Goal: Task Accomplishment & Management: Manage account settings

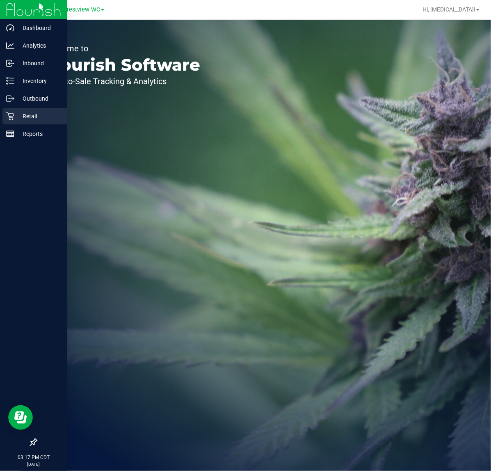
click at [15, 113] on p "Retail" at bounding box center [38, 116] width 49 height 10
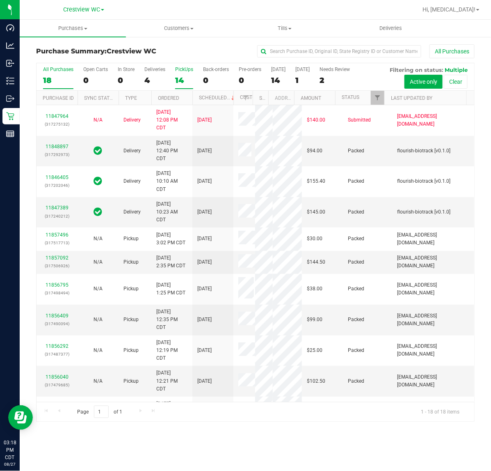
click at [175, 72] on div "PickUps" at bounding box center [184, 69] width 18 height 6
click at [0, 0] on input "PickUps 14" at bounding box center [0, 0] width 0 height 0
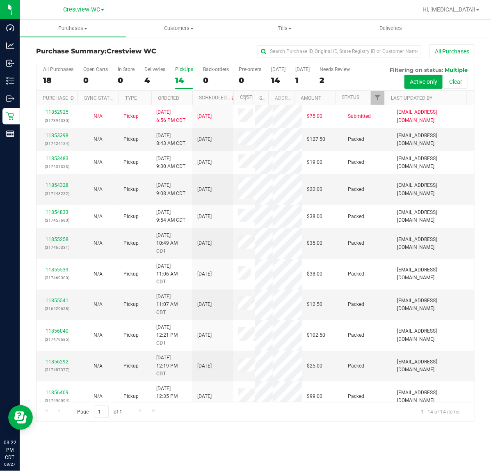
click at [177, 75] on label "PickUps 14" at bounding box center [184, 77] width 18 height 23
click at [0, 0] on input "PickUps 14" at bounding box center [0, 0] width 0 height 0
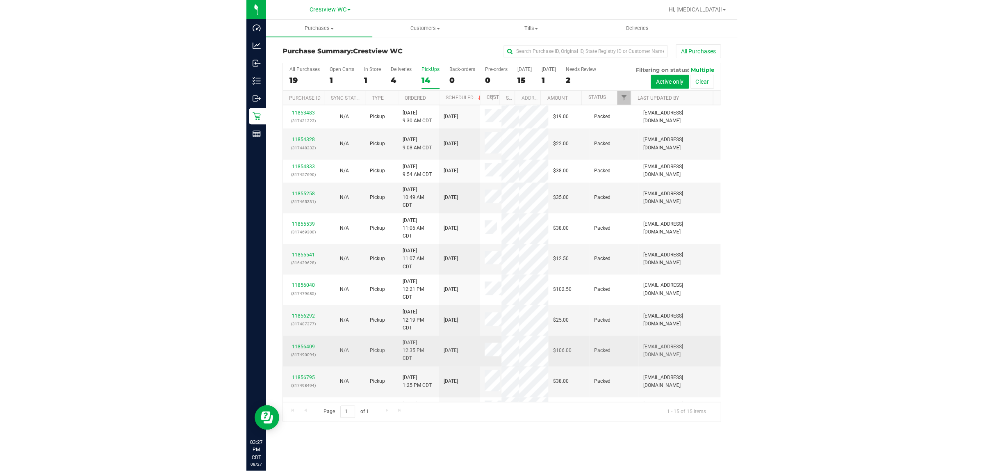
scroll to position [139, 0]
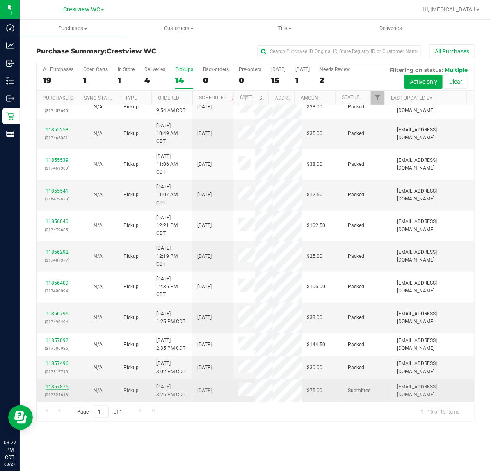
click at [60, 388] on link "11857875" at bounding box center [57, 387] width 23 height 6
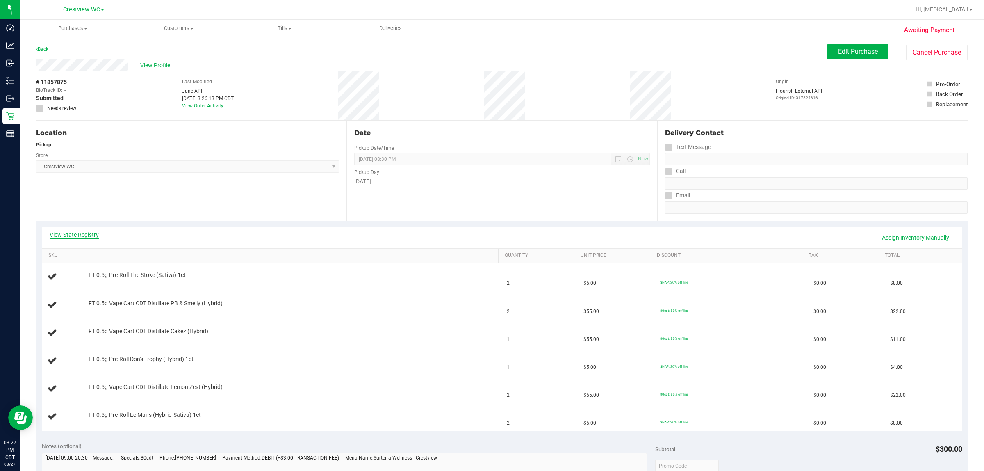
click at [80, 233] on link "View State Registry" at bounding box center [74, 235] width 49 height 8
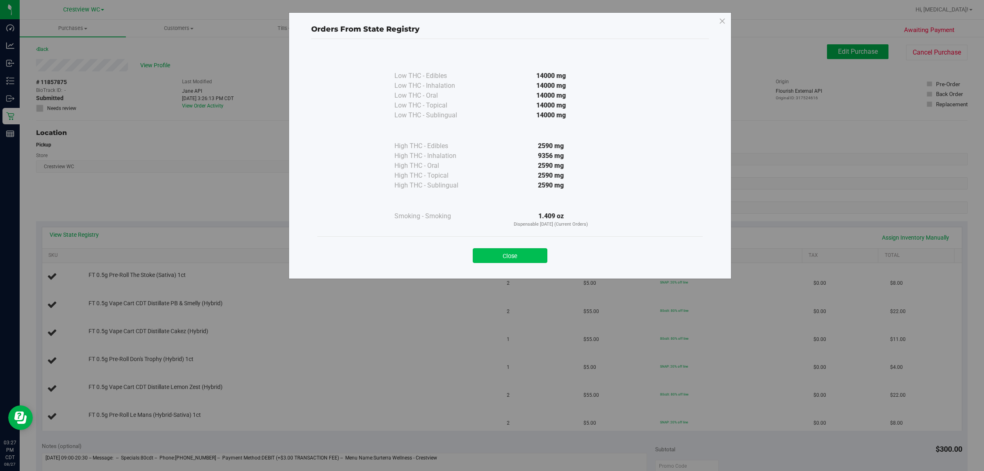
click at [491, 253] on button "Close" at bounding box center [510, 255] width 75 height 15
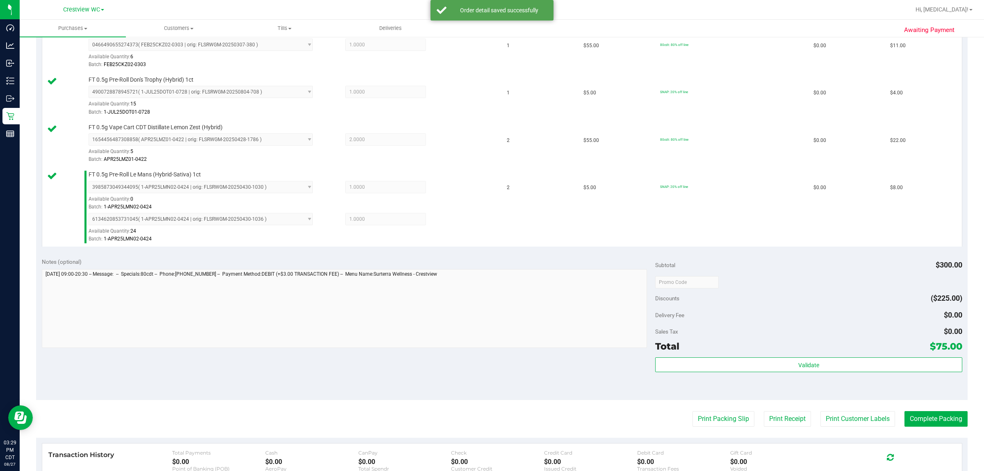
scroll to position [342, 0]
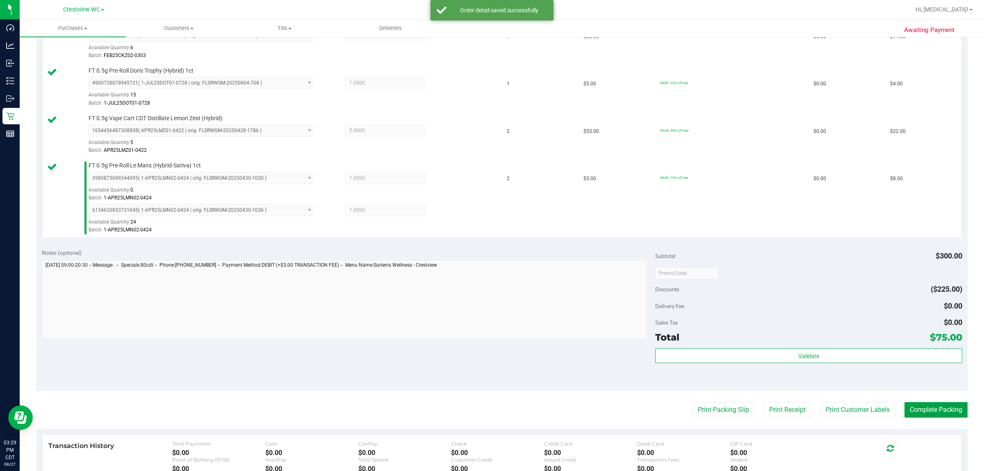
click at [491, 405] on button "Complete Packing" at bounding box center [936, 410] width 63 height 16
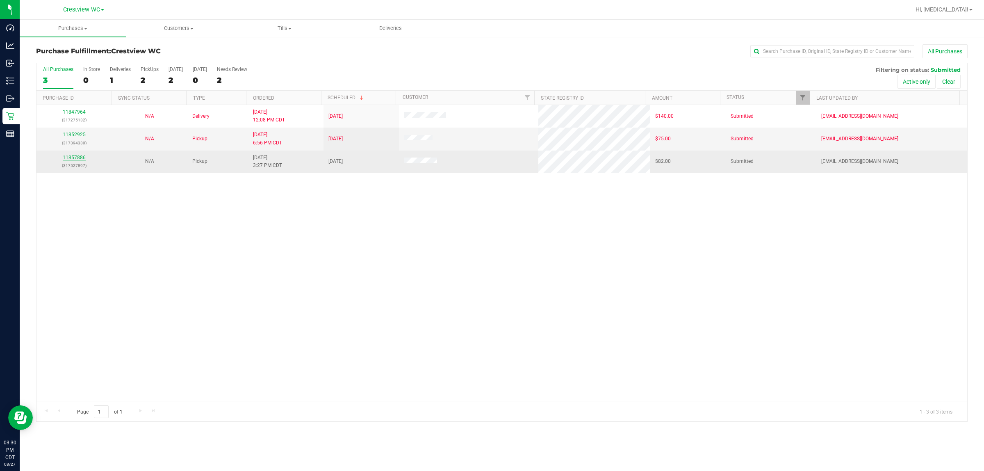
click at [83, 160] on link "11857886" at bounding box center [74, 158] width 23 height 6
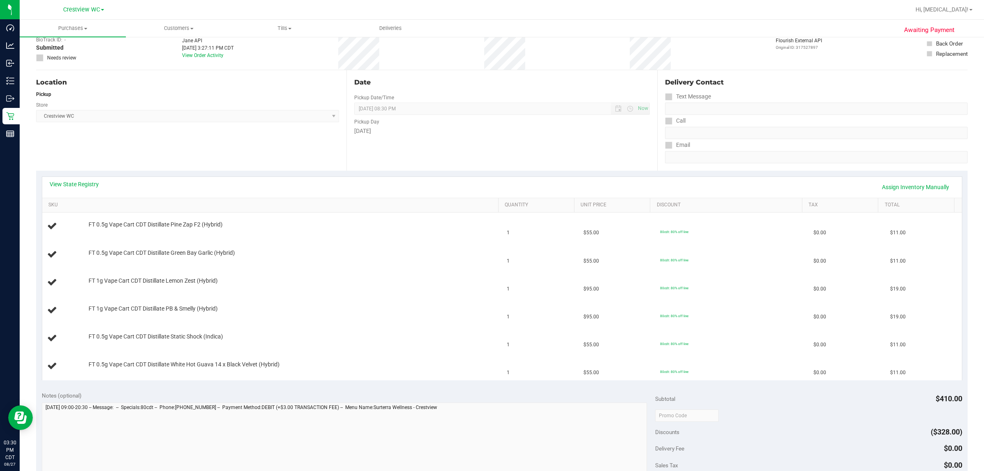
scroll to position [51, 0]
click at [86, 185] on link "View State Registry" at bounding box center [74, 183] width 49 height 8
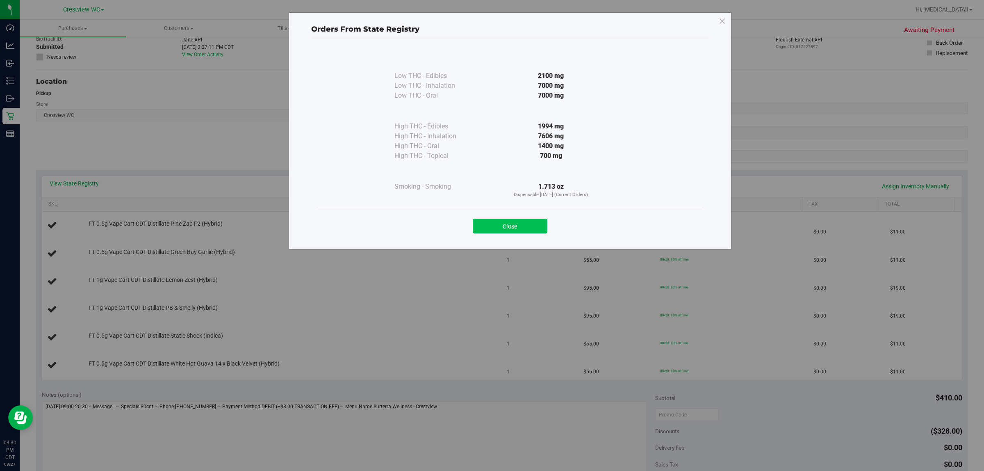
click at [491, 226] on button "Close" at bounding box center [510, 226] width 75 height 15
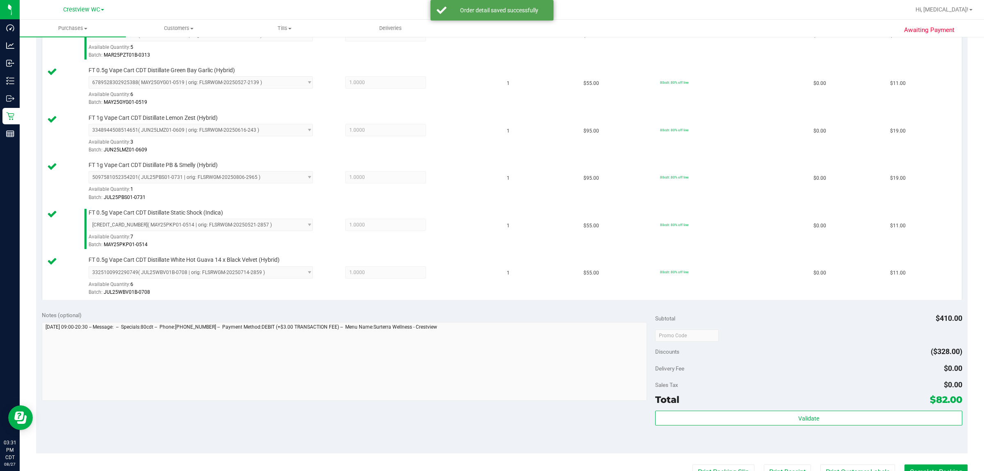
scroll to position [279, 0]
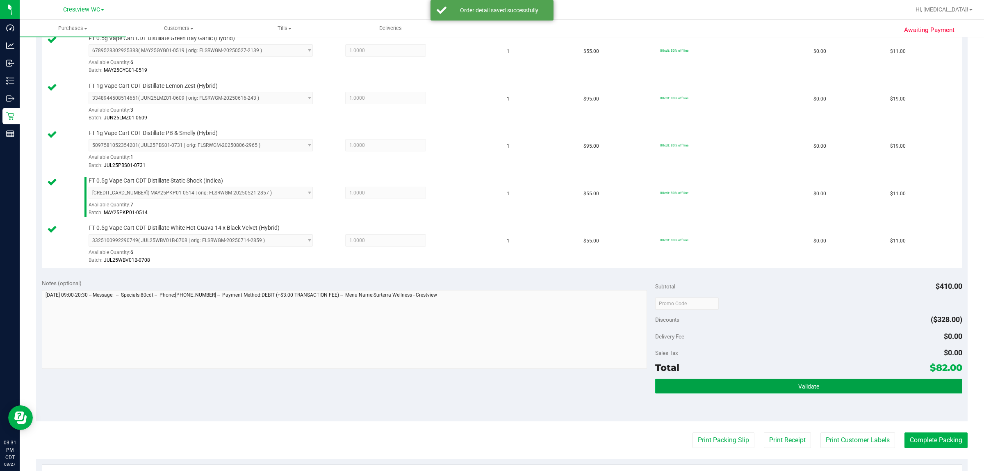
click at [491, 390] on span "Validate" at bounding box center [809, 386] width 21 height 7
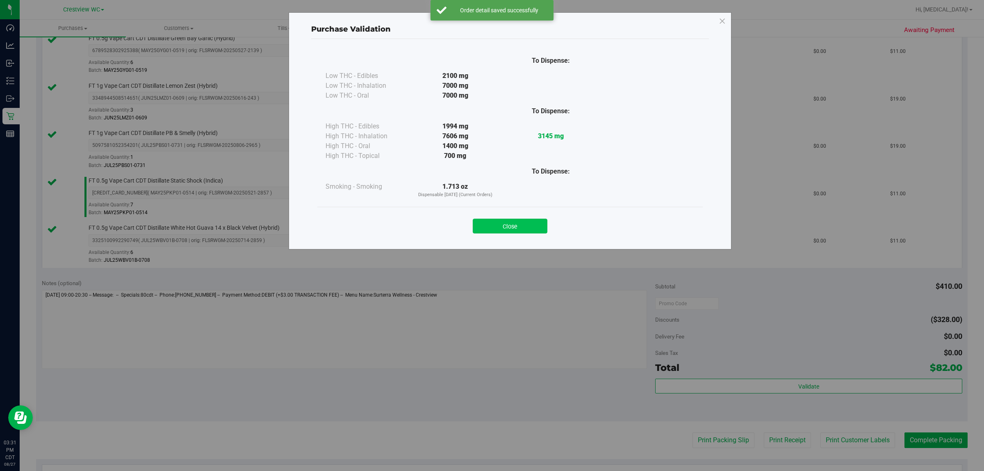
click at [491, 230] on button "Close" at bounding box center [510, 226] width 75 height 15
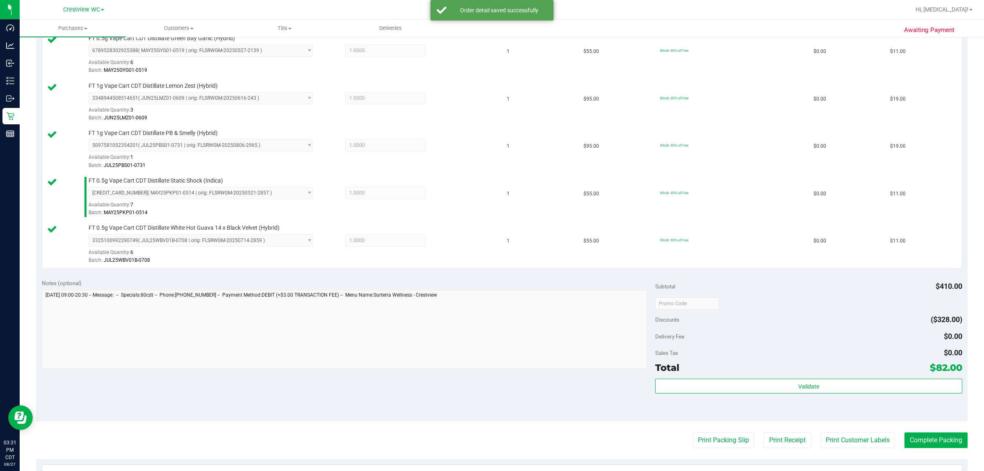
click at [491, 382] on div "Notes (optional) Subtotal $410.00 Discounts ($328.00) Delivery Fee $0.00 Sales …" at bounding box center [502, 348] width 932 height 148
click at [491, 448] on button "Print Packing Slip" at bounding box center [724, 440] width 62 height 16
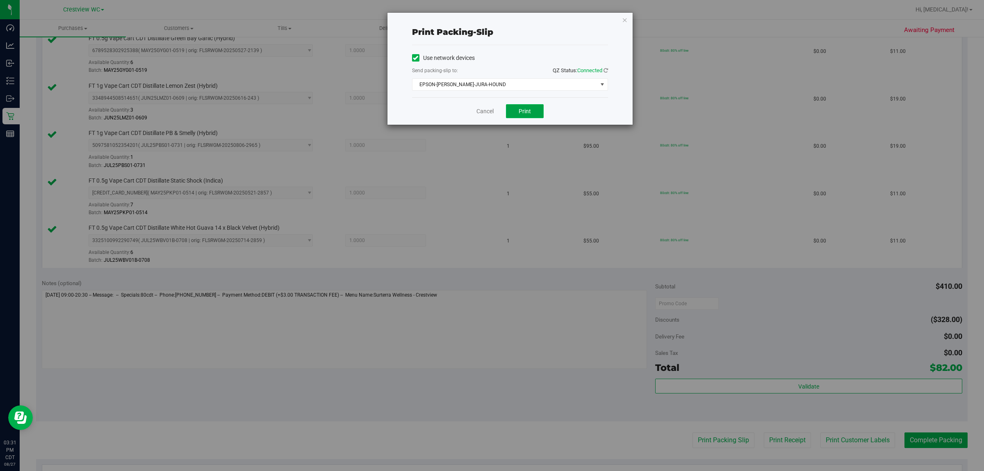
click at [491, 112] on span "Print" at bounding box center [525, 111] width 12 height 7
click at [491, 79] on span "EPSON-[PERSON_NAME]-JURA-HOUND" at bounding box center [505, 84] width 185 height 11
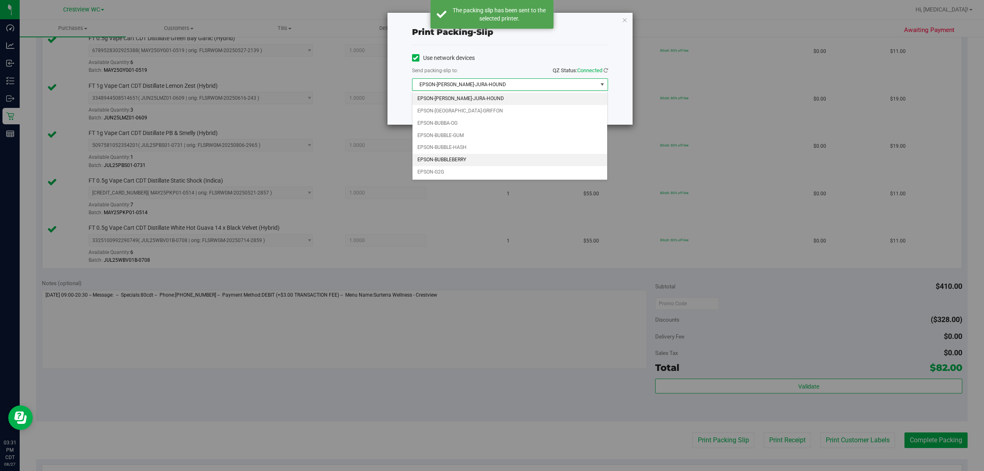
click at [469, 164] on li "EPSON-BUBBLEBERRY" at bounding box center [510, 160] width 195 height 12
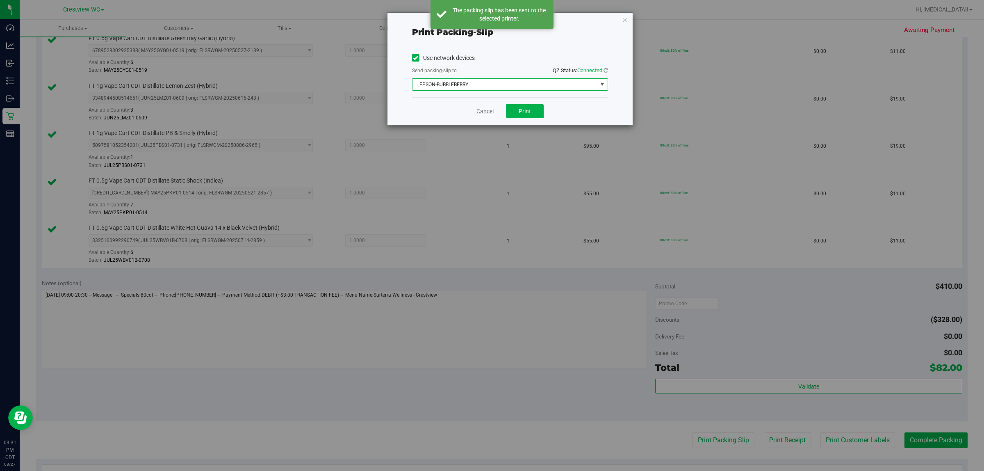
click at [486, 114] on link "Cancel" at bounding box center [485, 111] width 17 height 9
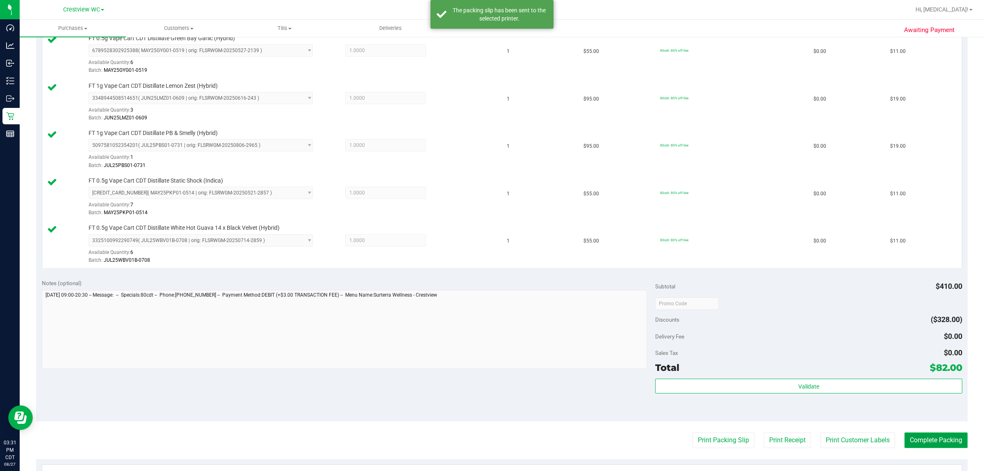
click at [491, 448] on button "Complete Packing" at bounding box center [936, 440] width 63 height 16
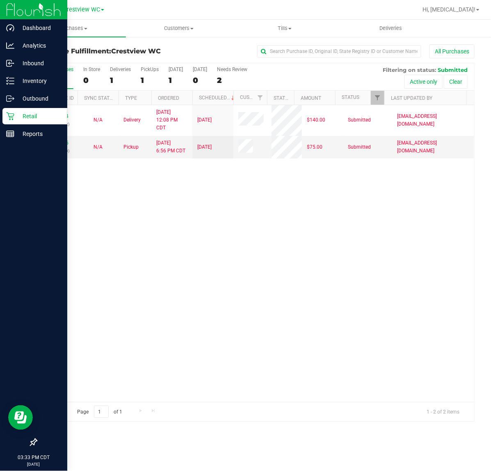
click at [9, 116] on icon at bounding box center [10, 116] width 8 height 8
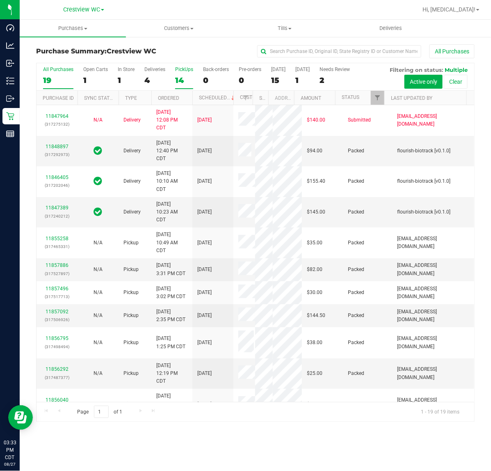
click at [181, 80] on div "14" at bounding box center [184, 79] width 18 height 9
click at [0, 0] on input "PickUps 14" at bounding box center [0, 0] width 0 height 0
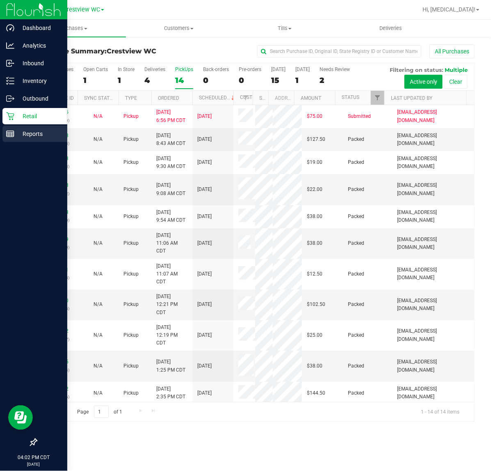
click at [12, 138] on div "Reports" at bounding box center [34, 134] width 65 height 16
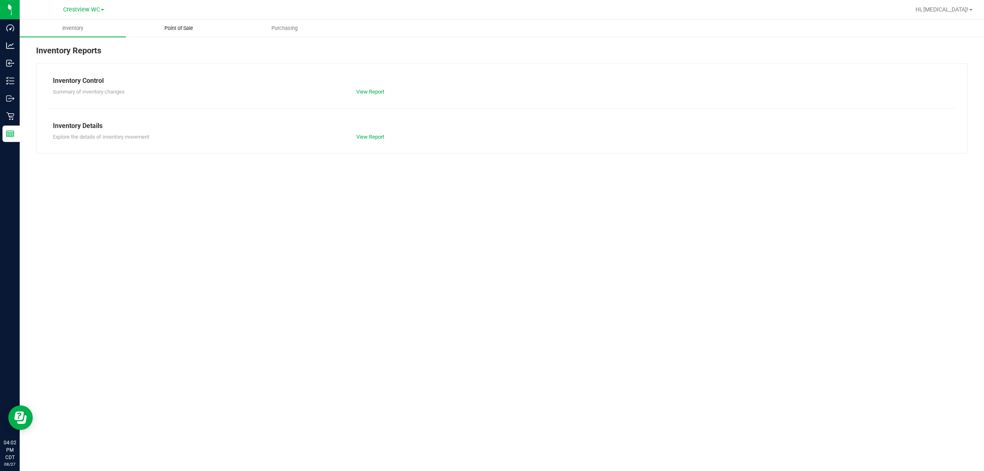
click at [171, 31] on span "Point of Sale" at bounding box center [178, 28] width 51 height 7
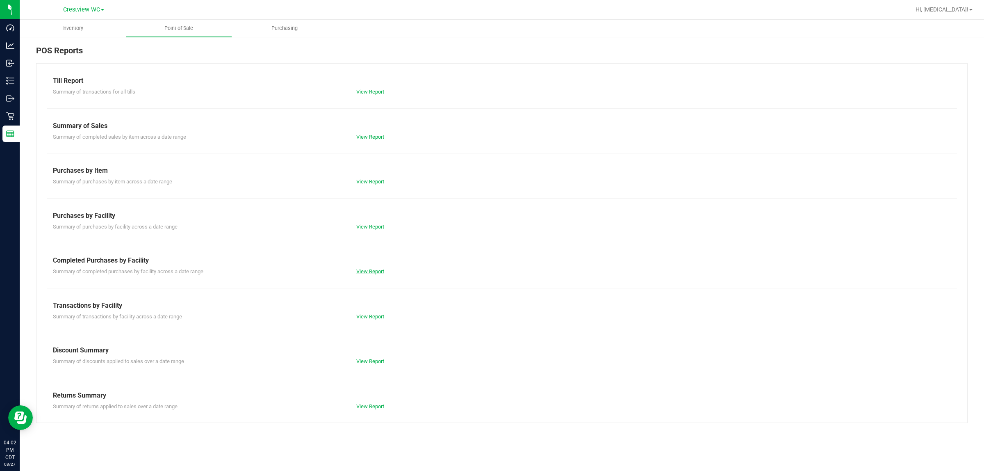
click at [371, 272] on link "View Report" at bounding box center [370, 271] width 28 height 6
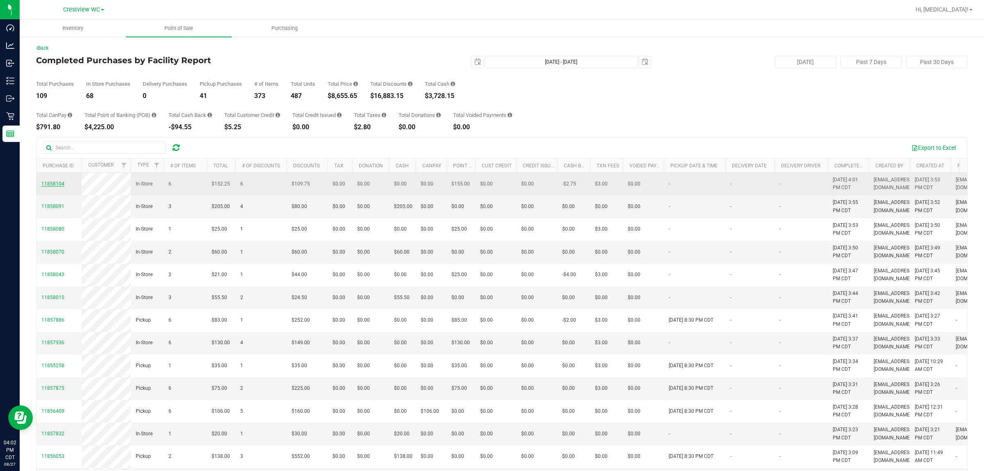
click at [53, 187] on span "11858104" at bounding box center [52, 184] width 23 height 6
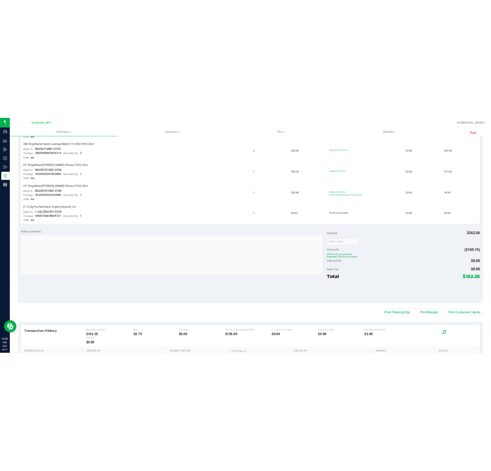
scroll to position [411, 0]
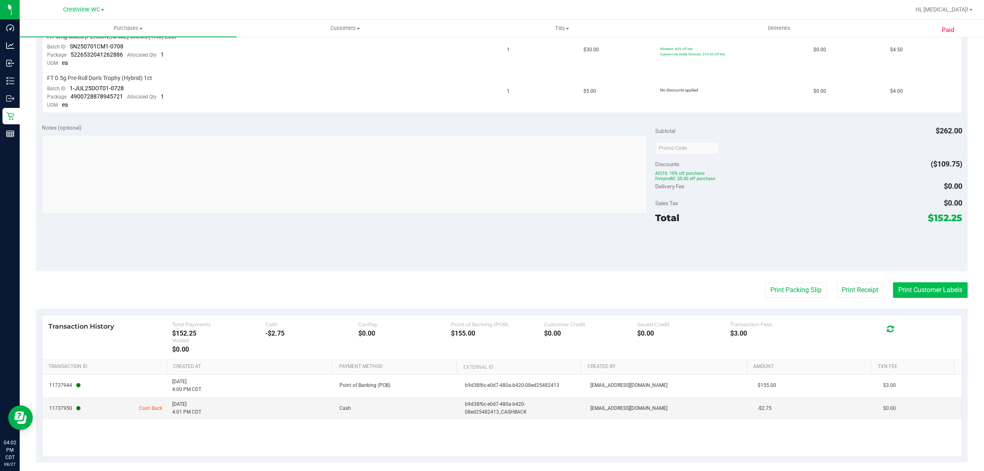
click at [491, 282] on button "Print Customer Labels" at bounding box center [930, 290] width 75 height 16
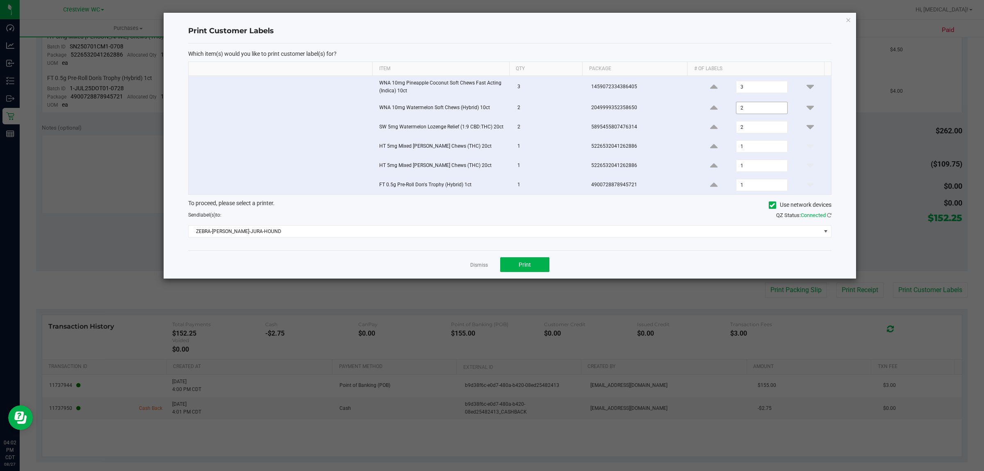
click at [491, 109] on input "2" at bounding box center [762, 107] width 50 height 11
type input "1"
click at [491, 88] on input "3" at bounding box center [762, 86] width 50 height 11
type input "1"
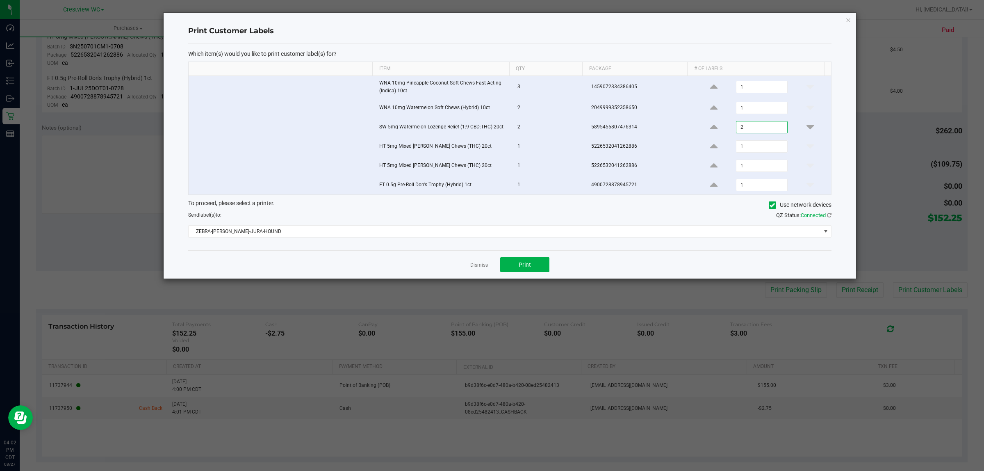
click at [491, 130] on input "2" at bounding box center [762, 126] width 50 height 11
type input "1"
click at [491, 146] on input "1" at bounding box center [762, 146] width 50 height 11
type input "1"
click at [491, 164] on input "1" at bounding box center [762, 165] width 50 height 11
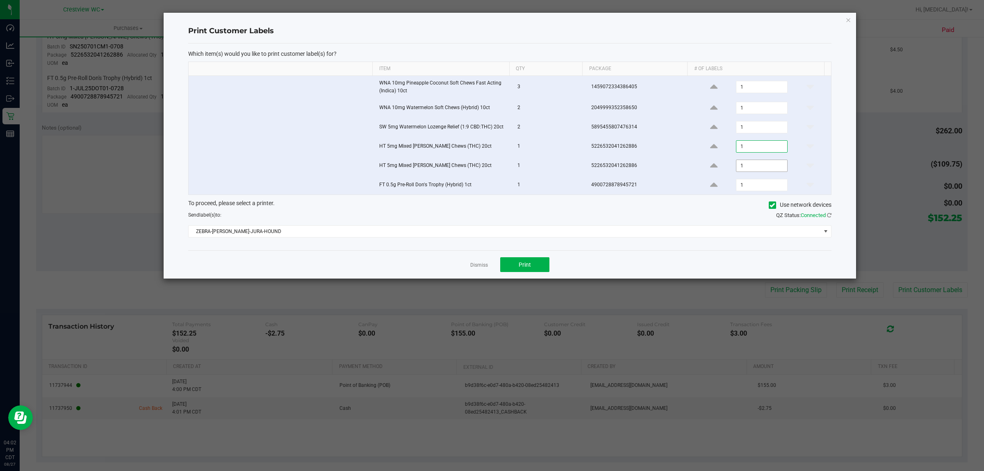
type input "1"
click at [491, 189] on input "1" at bounding box center [762, 184] width 50 height 11
click at [491, 185] on icon at bounding box center [713, 185] width 7 height 10
click at [491, 183] on icon at bounding box center [810, 185] width 7 height 10
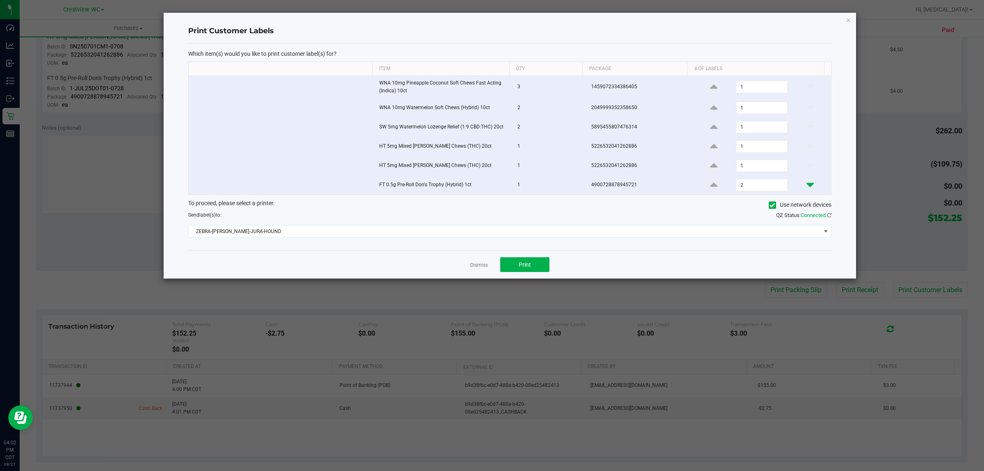
type input "1"
click at [491, 21] on icon "button" at bounding box center [849, 20] width 6 height 10
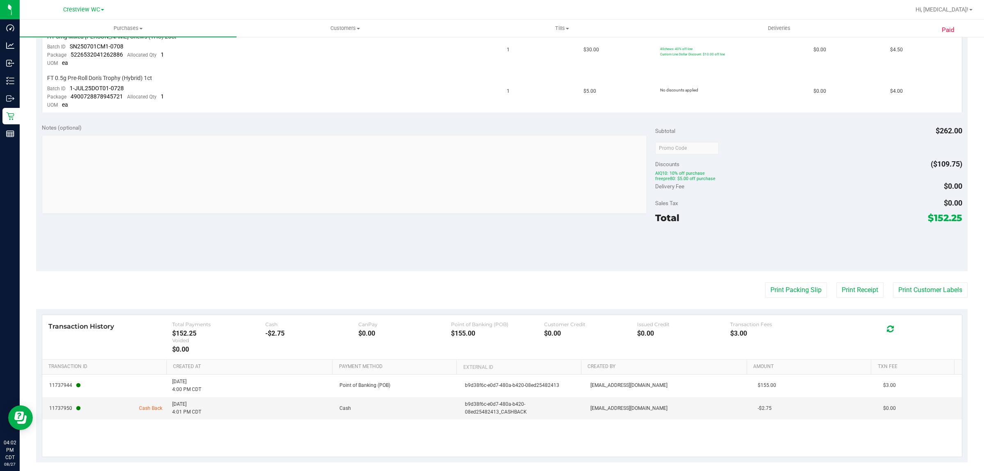
click at [491, 229] on div at bounding box center [809, 247] width 307 height 37
click at [491, 282] on button "Print Customer Labels" at bounding box center [930, 290] width 75 height 16
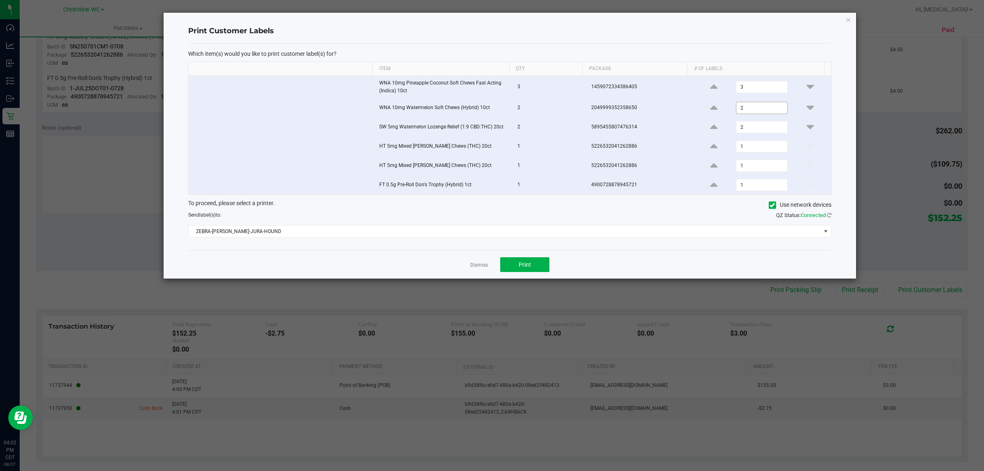
click at [491, 111] on input "2" at bounding box center [762, 107] width 50 height 11
type input "1"
click at [491, 89] on input "3" at bounding box center [762, 86] width 50 height 11
type input "1"
click at [491, 124] on input "2" at bounding box center [762, 126] width 50 height 11
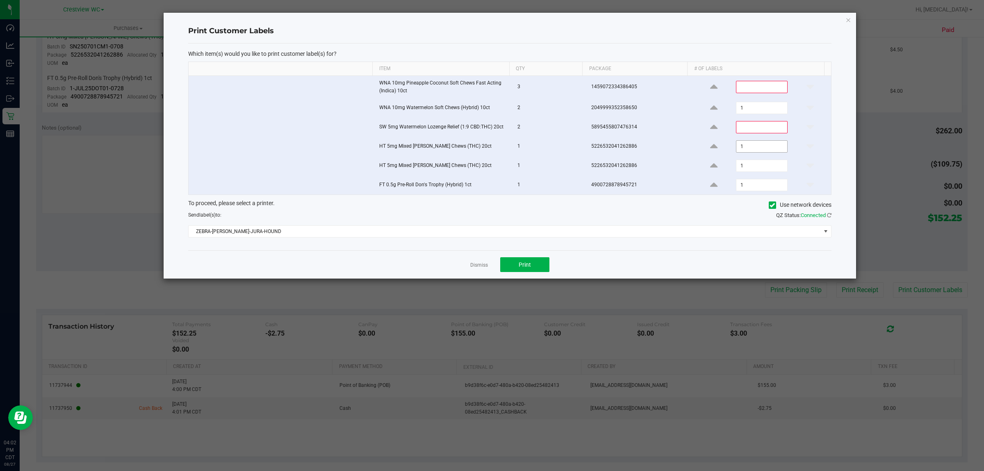
click at [491, 153] on span "1" at bounding box center [761, 146] width 51 height 12
click at [491, 152] on input "1" at bounding box center [762, 146] width 50 height 11
click at [491, 168] on input "1" at bounding box center [762, 165] width 50 height 11
click at [491, 187] on input "1" at bounding box center [762, 184] width 50 height 11
click at [491, 275] on div "Dismiss Print" at bounding box center [510, 264] width 644 height 28
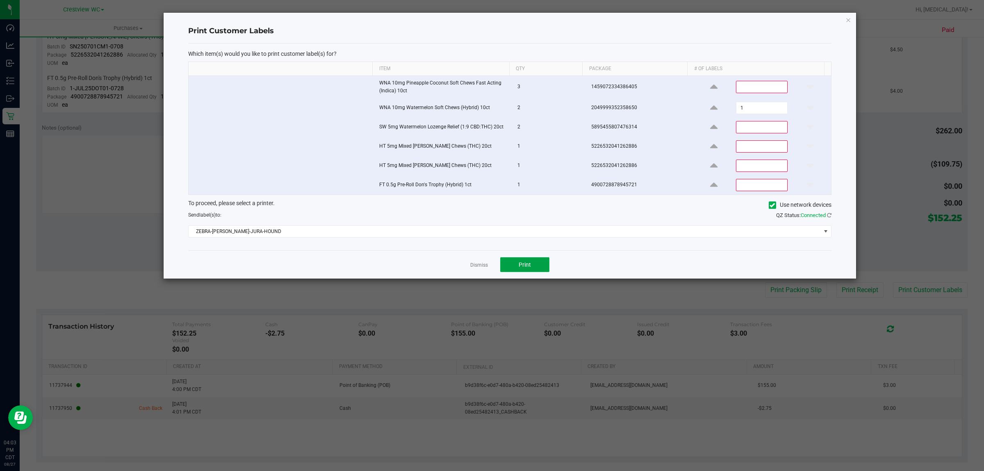
click at [491, 269] on button "Print" at bounding box center [524, 264] width 49 height 15
click at [491, 112] on input "1" at bounding box center [762, 107] width 50 height 11
click at [471, 194] on td "FT 0.5g Pre-Roll Don's Trophy (Hybrid) 1ct" at bounding box center [444, 185] width 138 height 19
click at [474, 266] on link "Dismiss" at bounding box center [480, 265] width 18 height 7
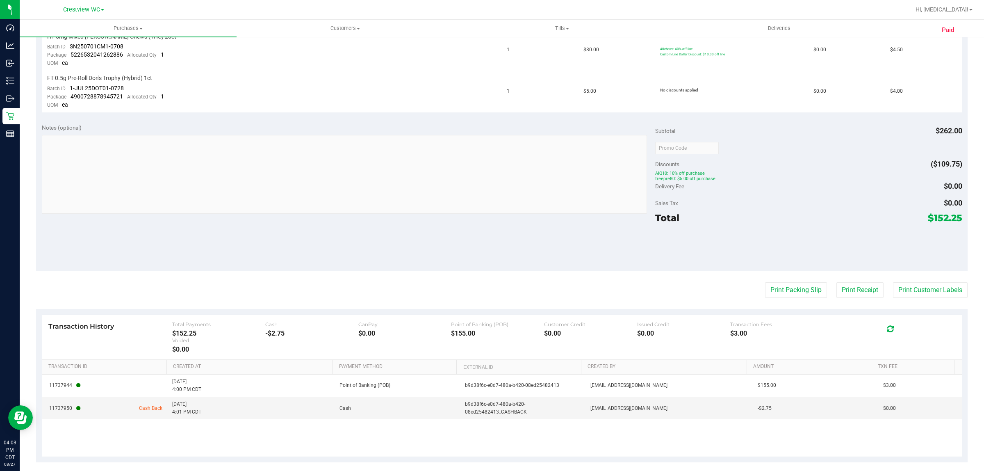
click at [383, 268] on purchase-details "Back View Profile Completed [DATE] 4:01 PM CDT # 11858104 BioTrack ID: 27461052…" at bounding box center [502, 48] width 932 height 829
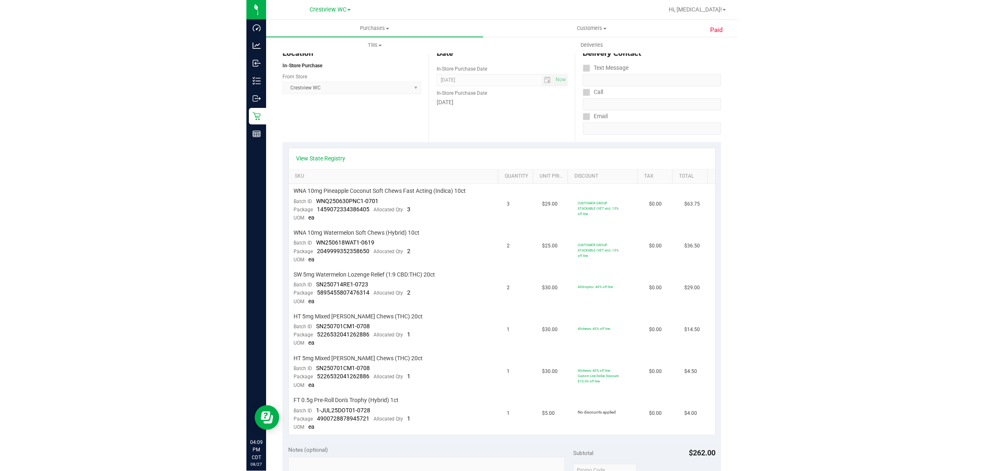
scroll to position [0, 0]
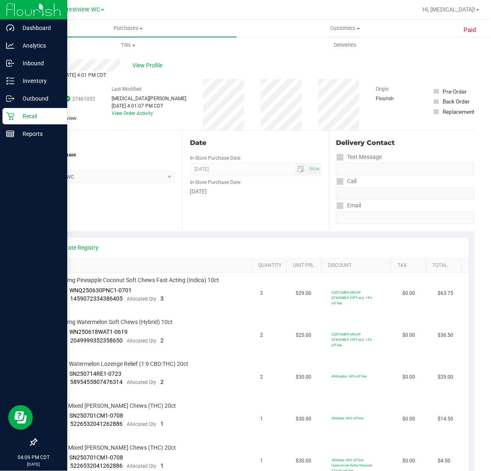
click at [11, 109] on div "Retail" at bounding box center [34, 116] width 65 height 16
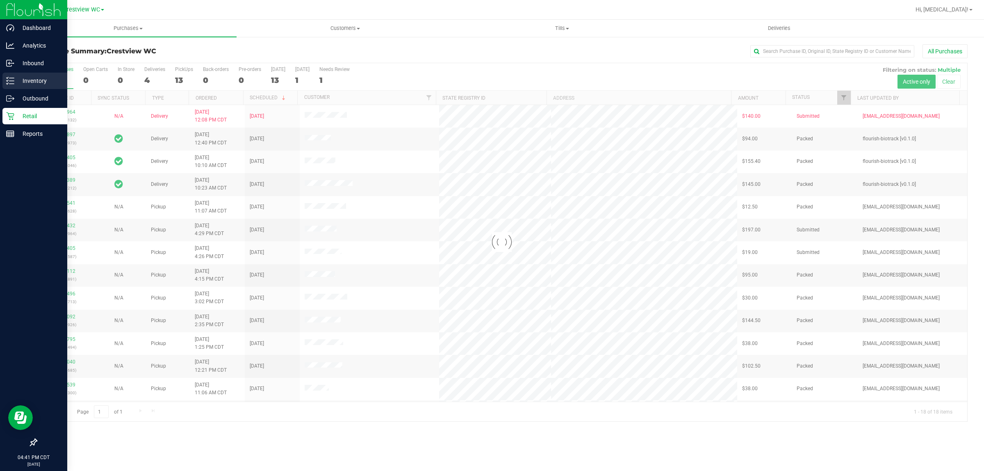
click at [9, 78] on icon at bounding box center [10, 81] width 8 height 8
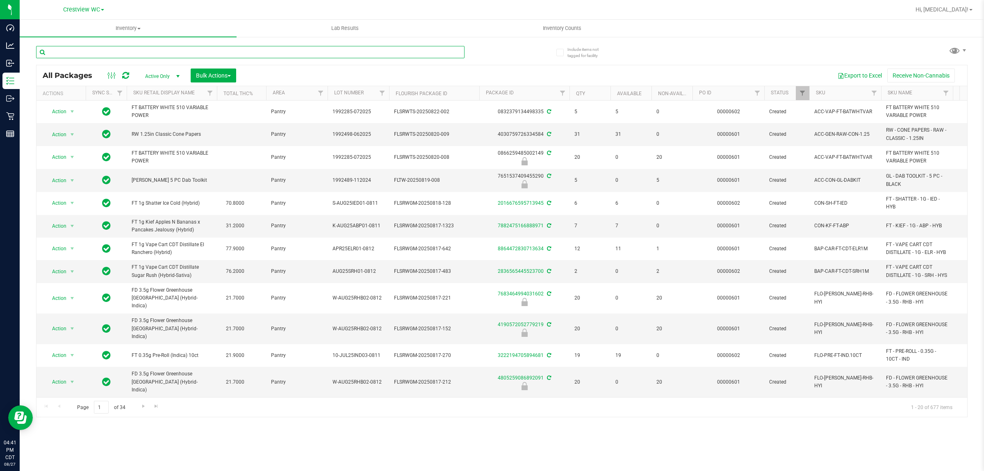
click at [168, 53] on input "text" at bounding box center [250, 52] width 429 height 12
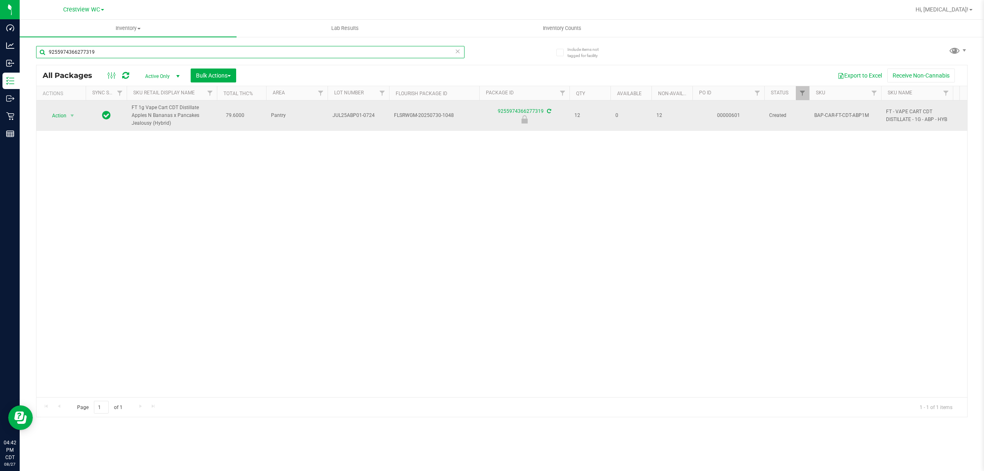
type input "9255974366277319"
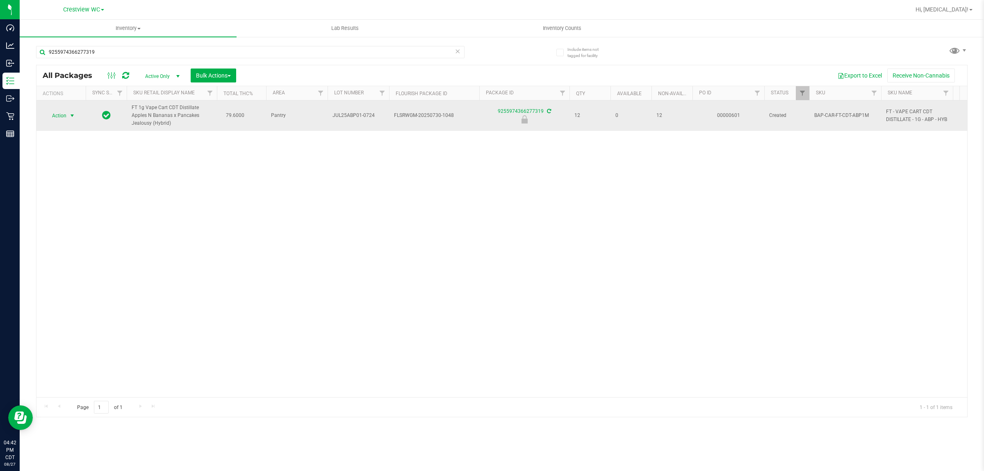
click at [67, 114] on span "select" at bounding box center [72, 115] width 10 height 11
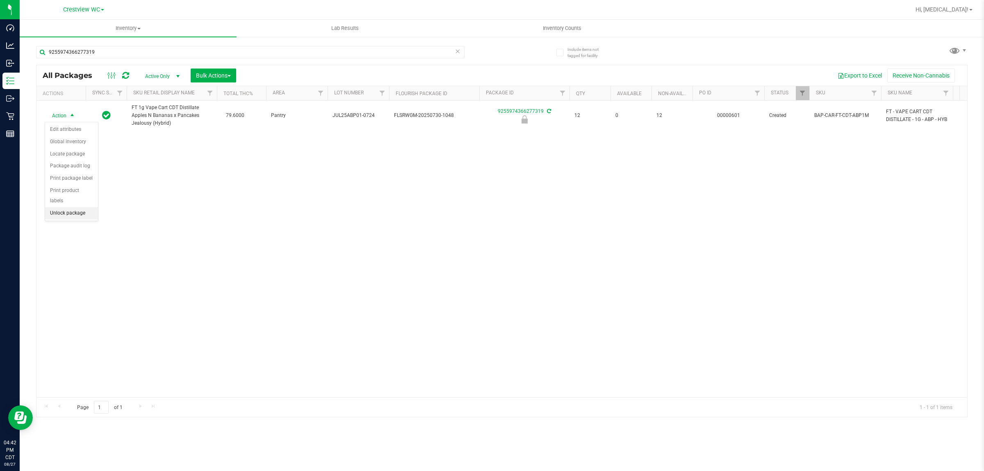
click at [70, 208] on li "Unlock package" at bounding box center [71, 213] width 53 height 12
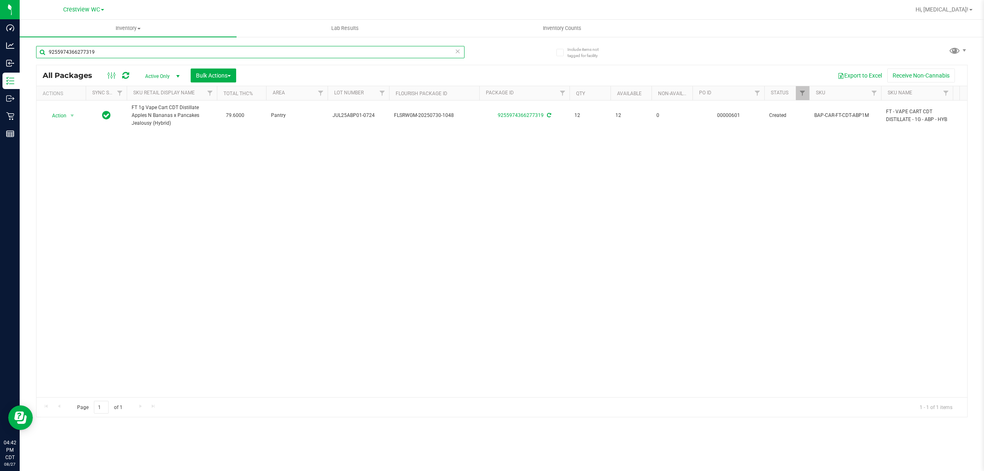
click at [122, 52] on input "9255974366277319" at bounding box center [250, 52] width 429 height 12
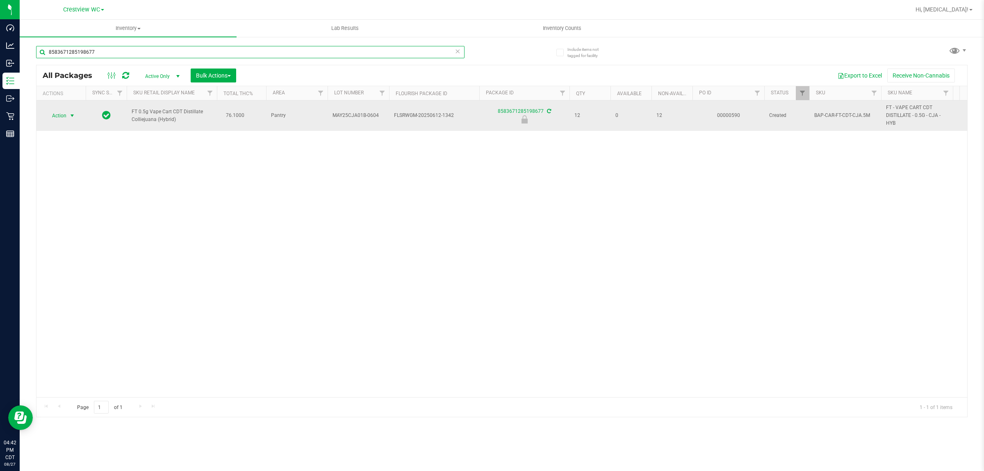
type input "8583671285198677"
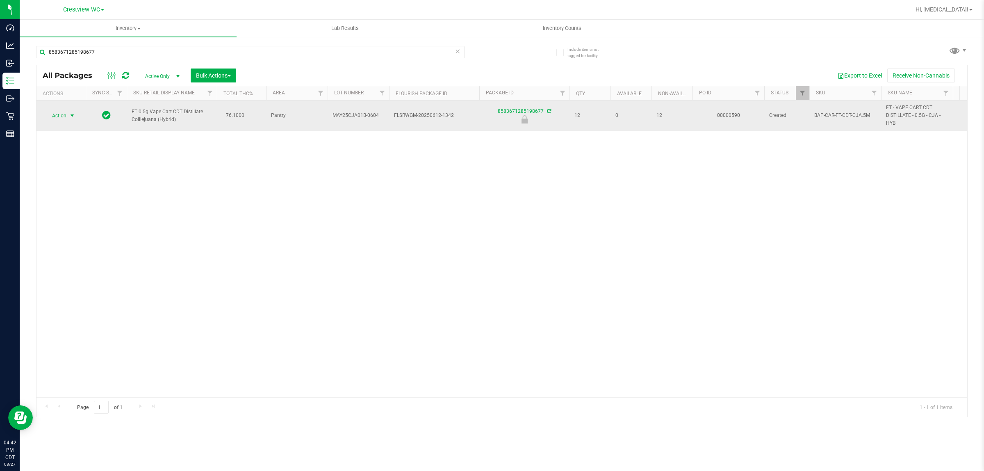
click at [62, 116] on span "Action" at bounding box center [56, 115] width 22 height 11
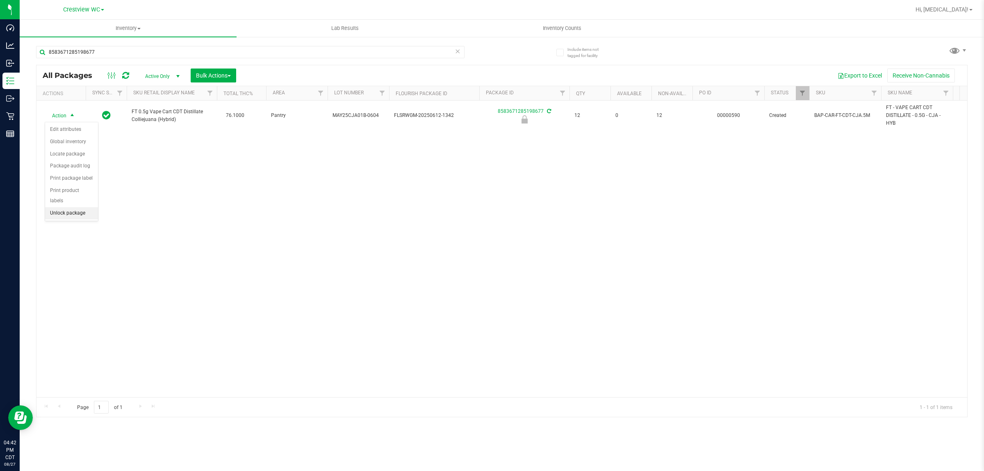
click at [78, 207] on li "Unlock package" at bounding box center [71, 213] width 53 height 12
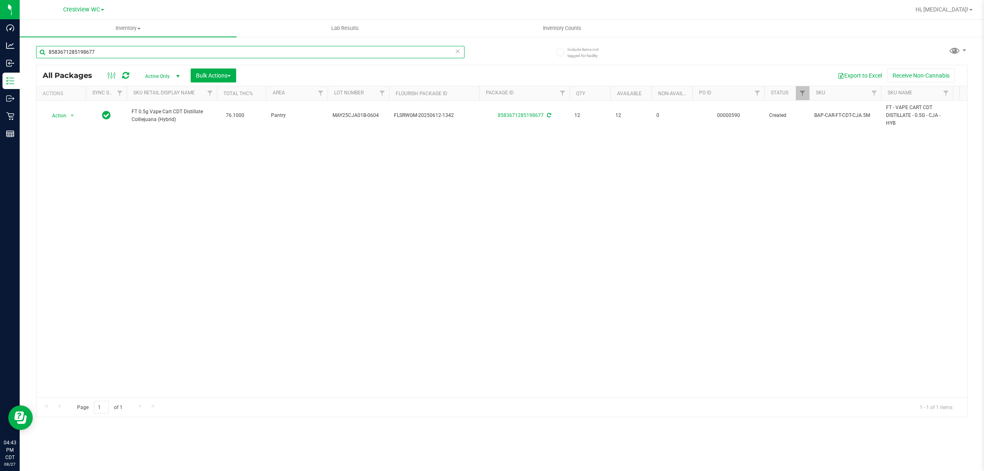
click at [135, 54] on input "8583671285198677" at bounding box center [250, 52] width 429 height 12
click at [141, 53] on input "8583671285198677" at bounding box center [250, 52] width 429 height 12
type input "8"
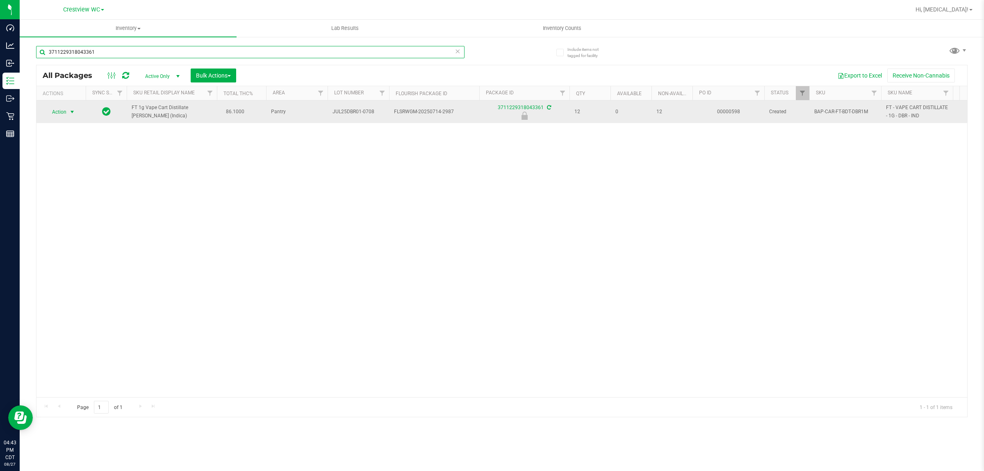
type input "3711229318043361"
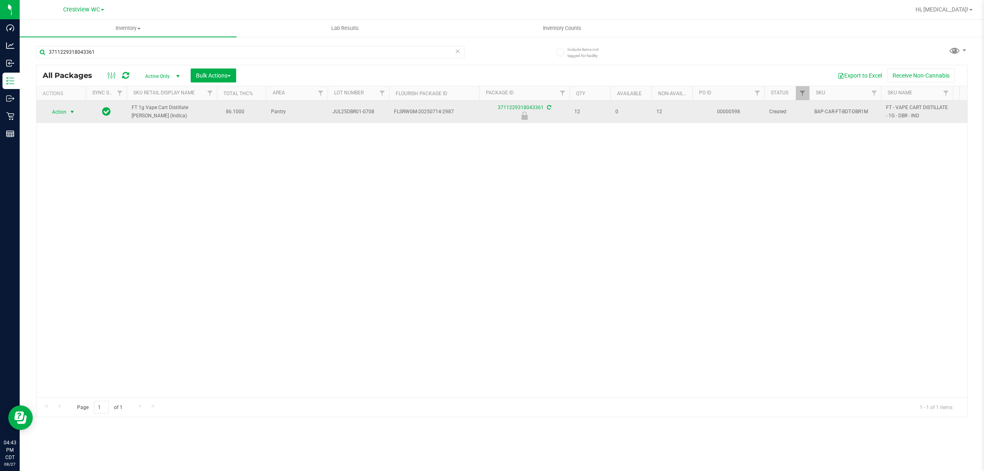
click at [72, 114] on span "select" at bounding box center [72, 112] width 7 height 7
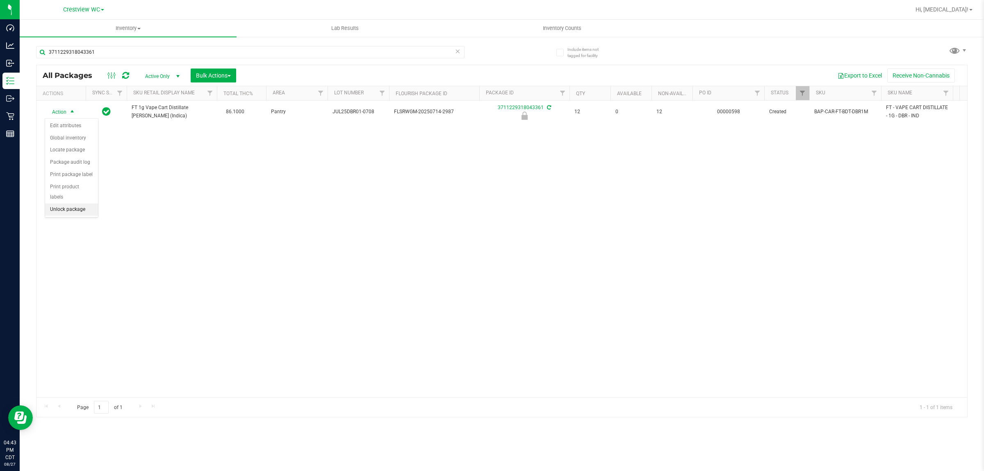
click at [72, 204] on li "Unlock package" at bounding box center [71, 209] width 53 height 12
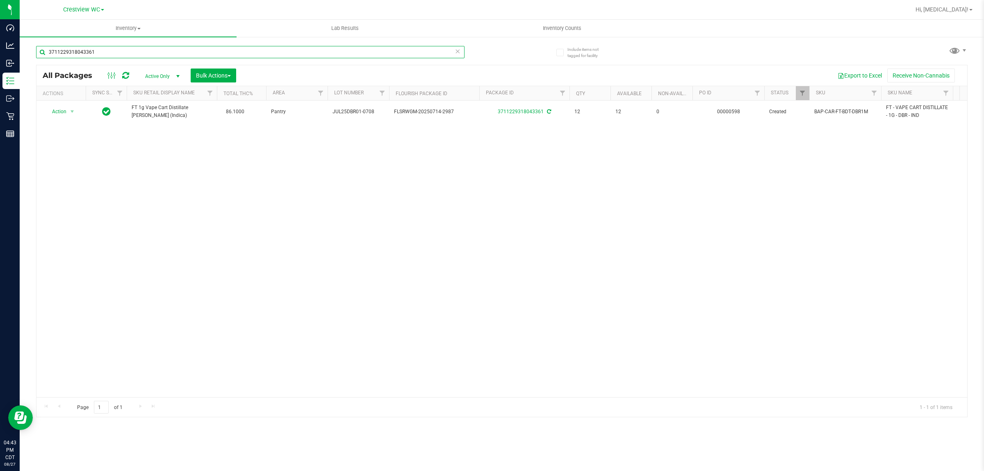
click at [103, 57] on input "3711229318043361" at bounding box center [250, 52] width 429 height 12
click at [103, 54] on input "3711229318043361" at bounding box center [250, 52] width 429 height 12
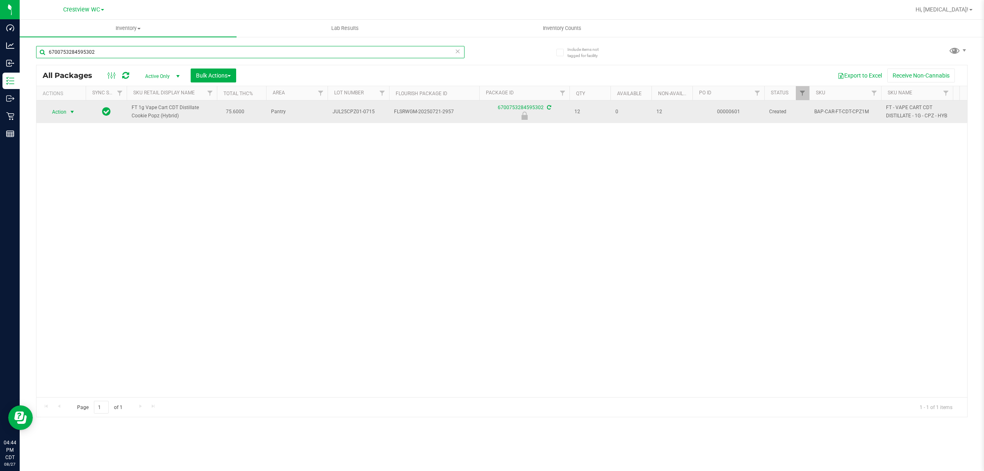
type input "6700753284595302"
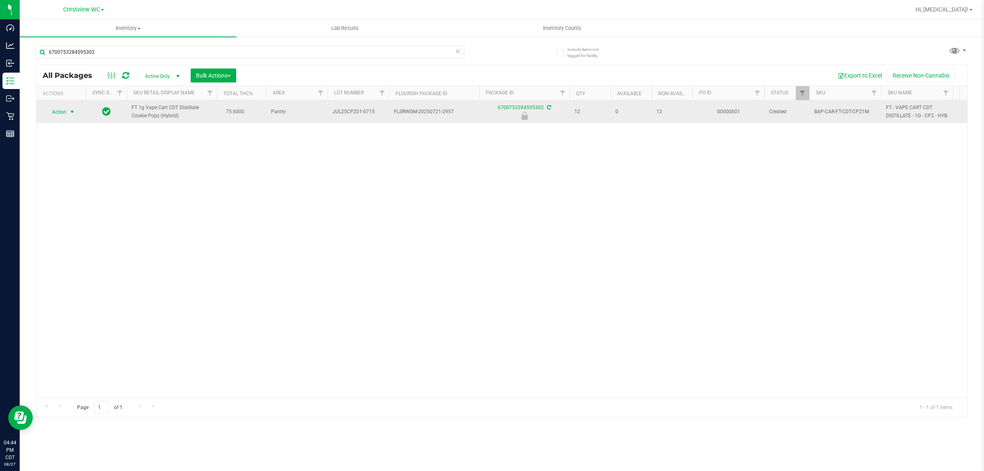
click at [69, 111] on span "select" at bounding box center [72, 112] width 7 height 7
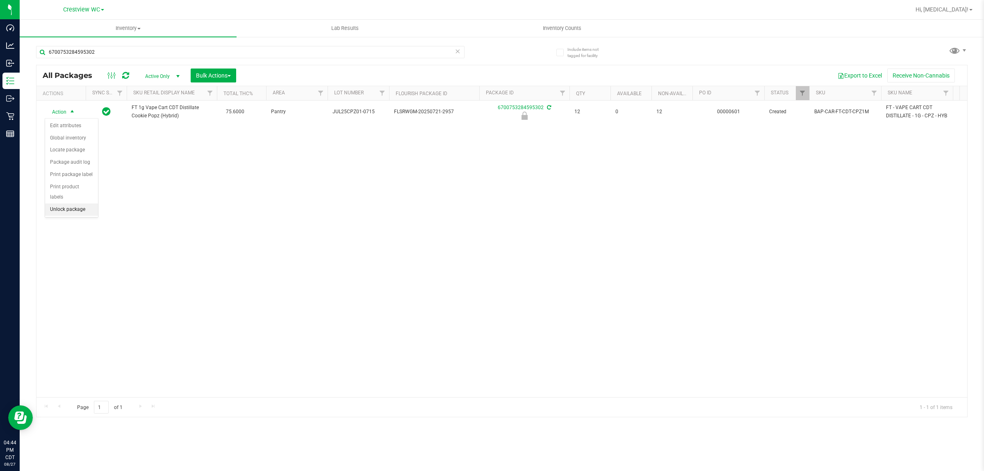
click at [75, 203] on li "Unlock package" at bounding box center [71, 209] width 53 height 12
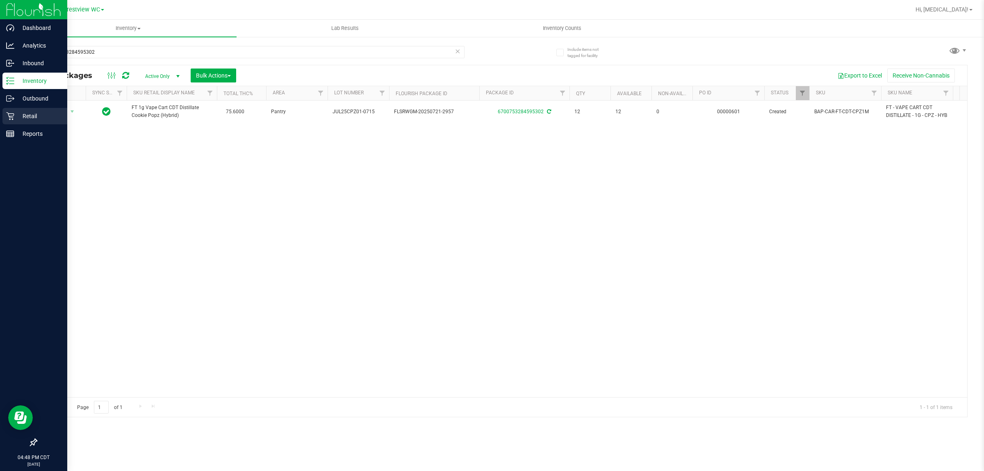
click at [9, 110] on div "Retail" at bounding box center [34, 116] width 65 height 16
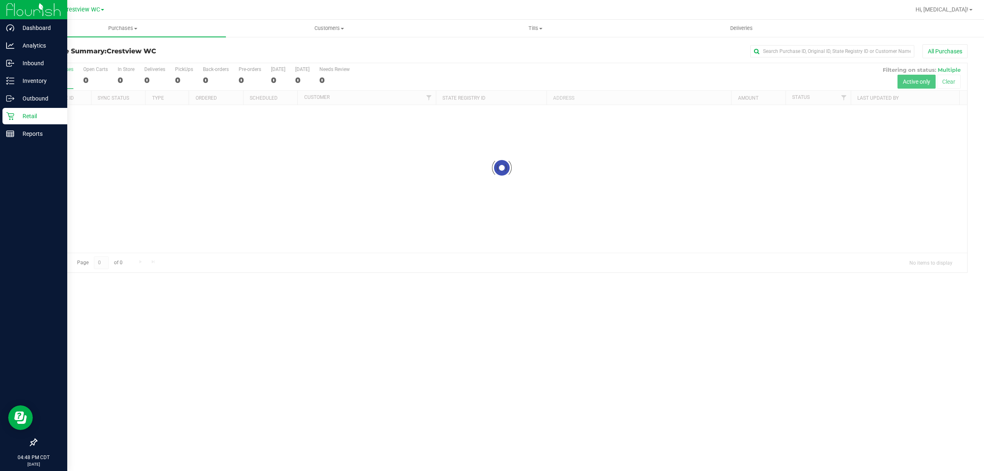
click at [35, 442] on icon at bounding box center [33, 442] width 7 height 7
click at [30, 443] on input "checkbox" at bounding box center [30, 443] width 0 height 0
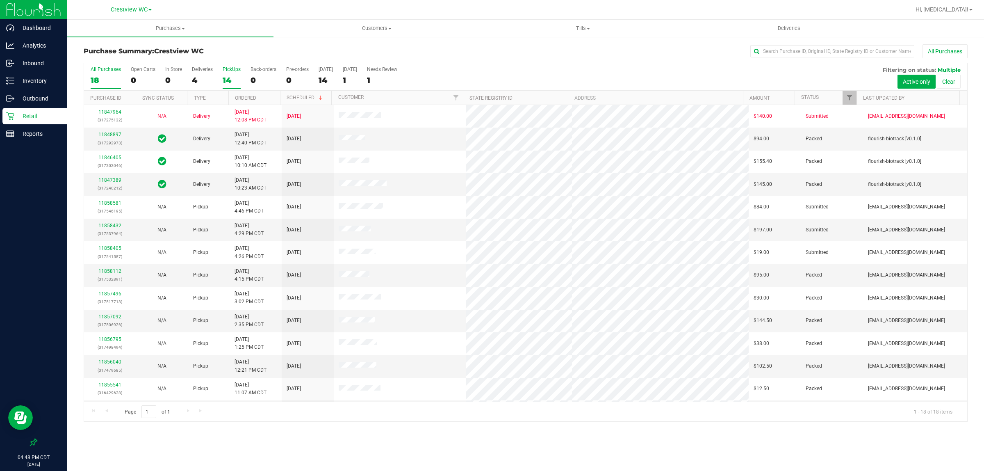
click at [232, 81] on div "14" at bounding box center [232, 79] width 18 height 9
click at [0, 0] on input "PickUps 14" at bounding box center [0, 0] width 0 height 0
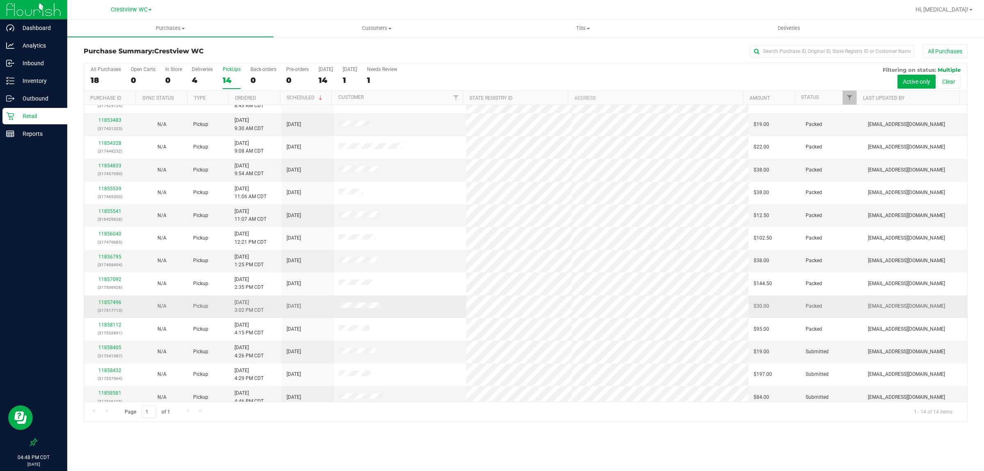
scroll to position [22, 0]
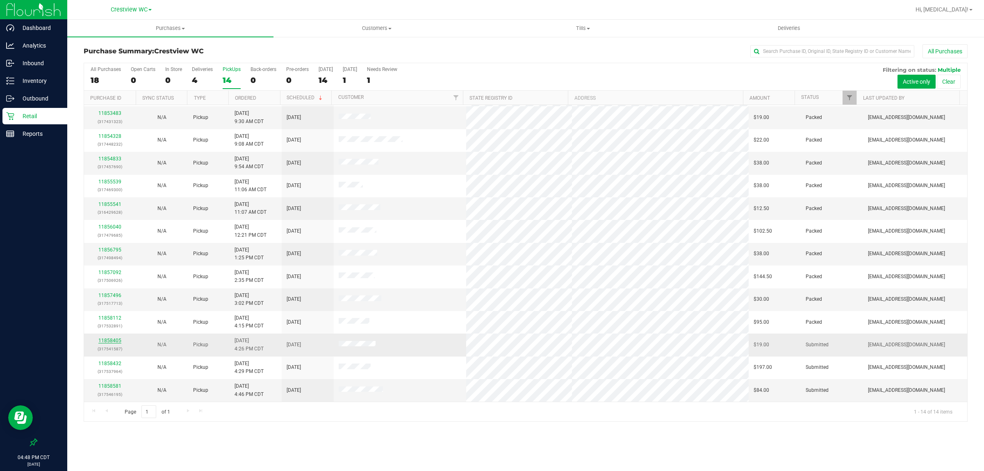
click at [112, 343] on link "11858405" at bounding box center [109, 341] width 23 height 6
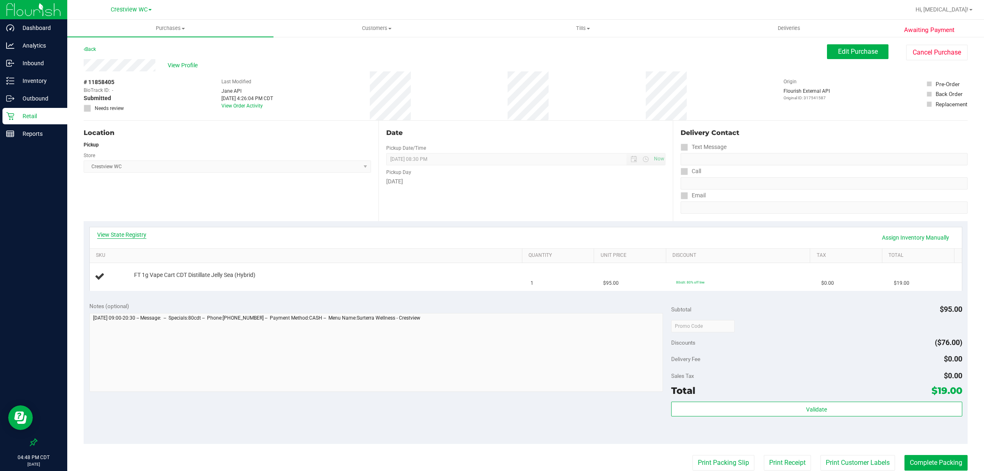
click at [129, 234] on link "View State Registry" at bounding box center [121, 235] width 49 height 8
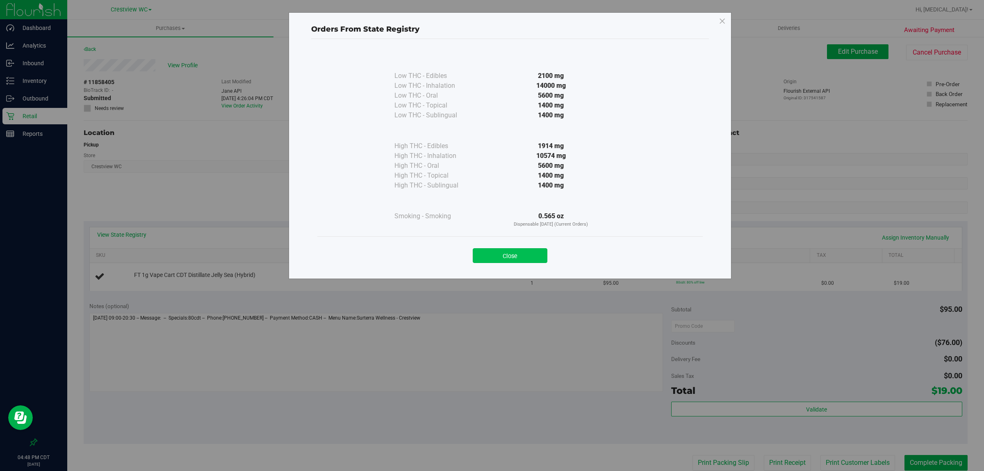
click at [491, 258] on button "Close" at bounding box center [510, 255] width 75 height 15
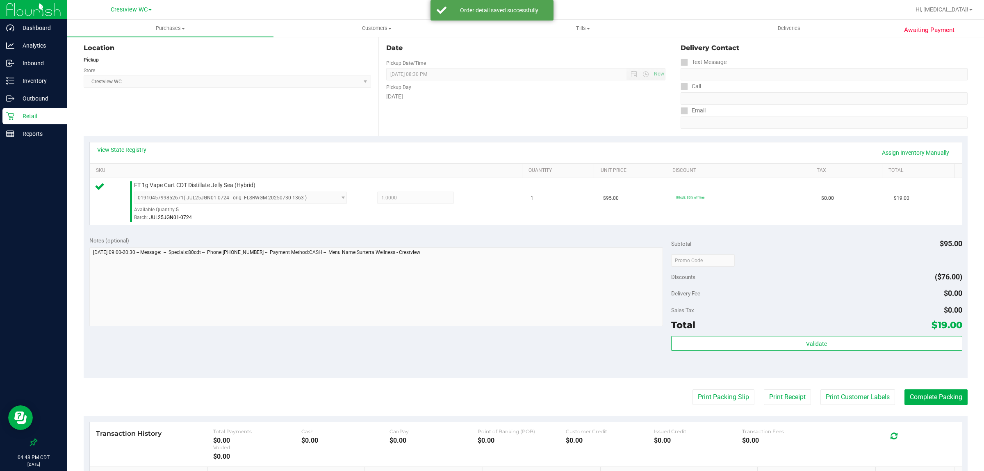
scroll to position [101, 0]
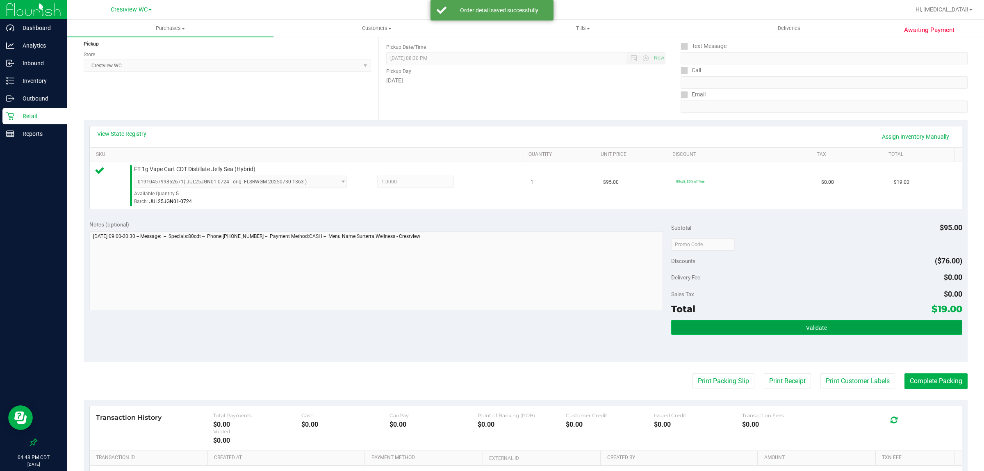
click at [491, 329] on span "Validate" at bounding box center [816, 327] width 21 height 7
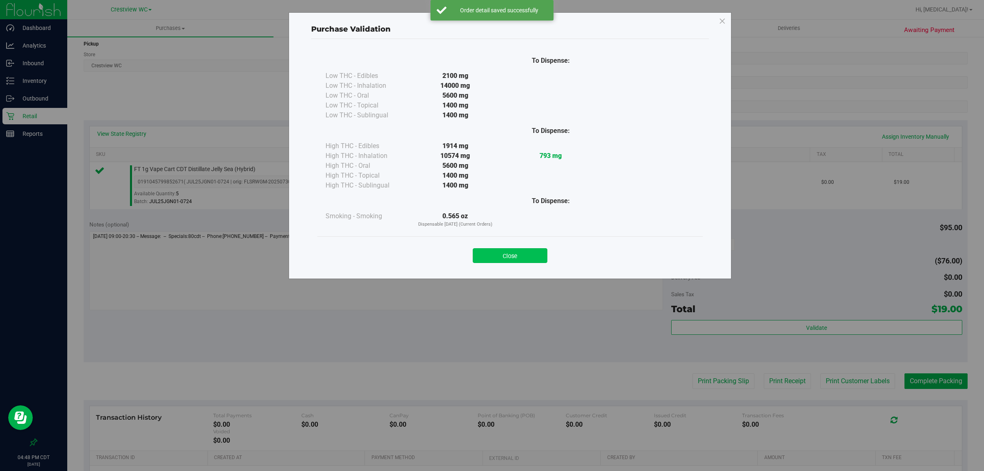
click at [491, 254] on button "Close" at bounding box center [510, 255] width 75 height 15
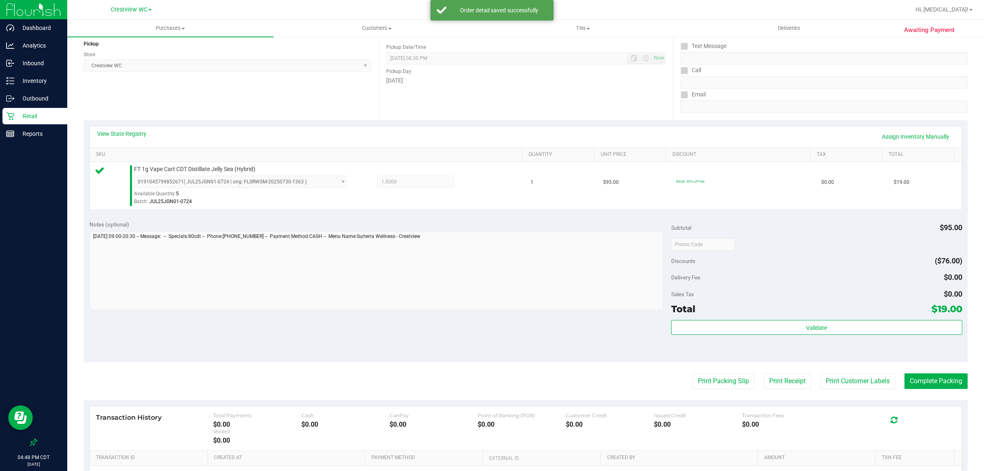
click at [491, 327] on div "Notes (optional) Subtotal $95.00 Discounts ($76.00) Delivery Fee $0.00 Sales Ta…" at bounding box center [526, 289] width 884 height 148
click at [491, 381] on button "Print Packing Slip" at bounding box center [724, 381] width 62 height 16
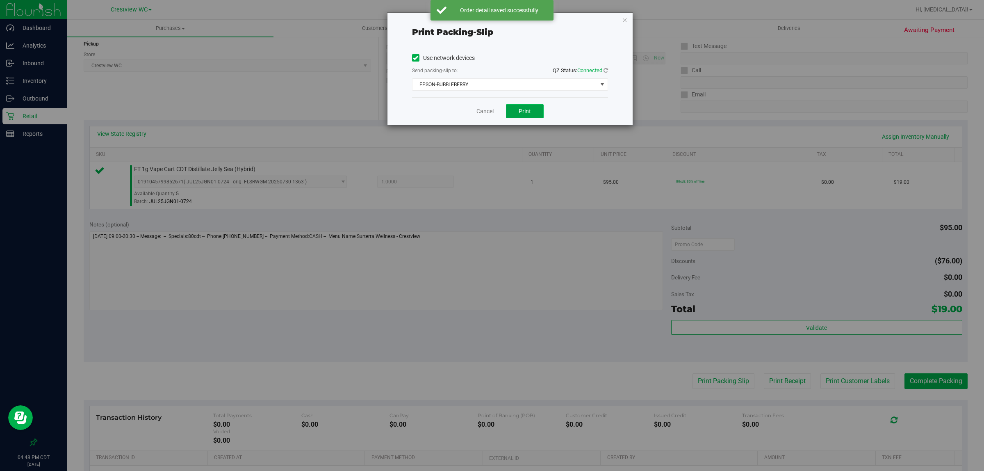
click at [491, 110] on span "Print" at bounding box center [525, 111] width 12 height 7
click at [483, 115] on link "Cancel" at bounding box center [485, 111] width 17 height 9
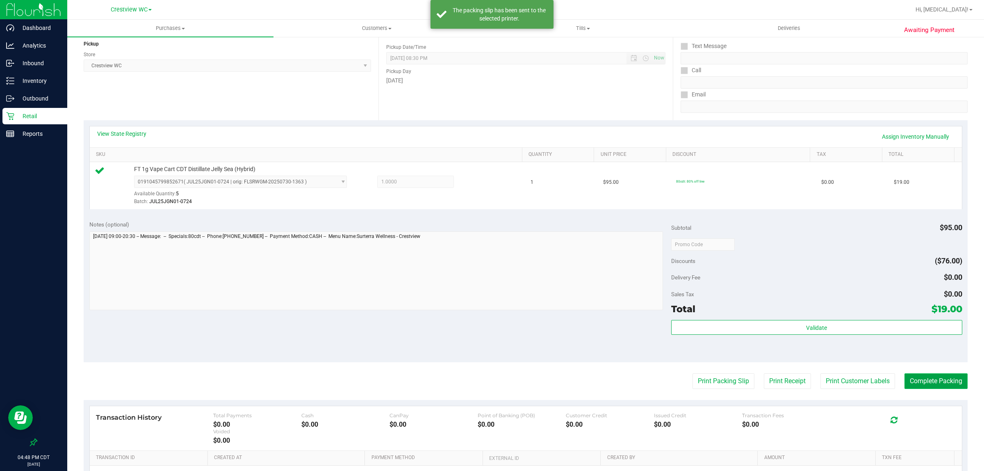
click at [491, 383] on button "Complete Packing" at bounding box center [936, 381] width 63 height 16
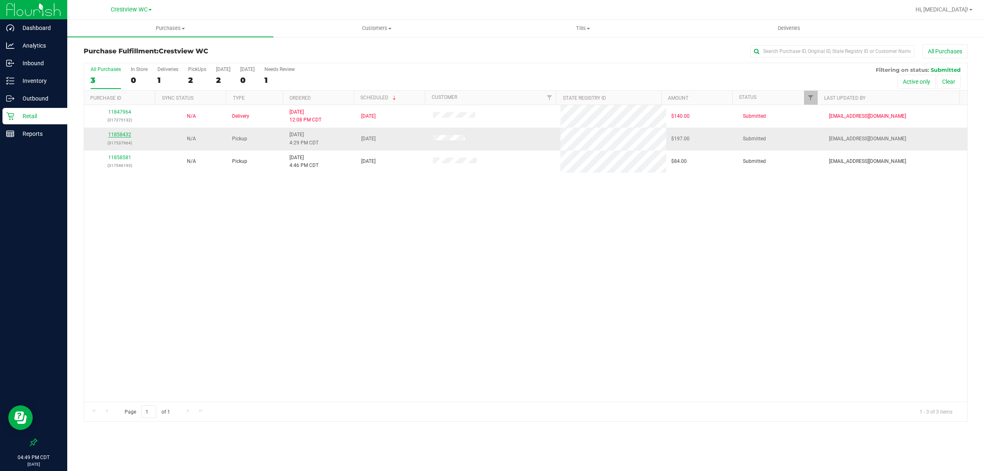
click at [117, 137] on link "11858432" at bounding box center [119, 135] width 23 height 6
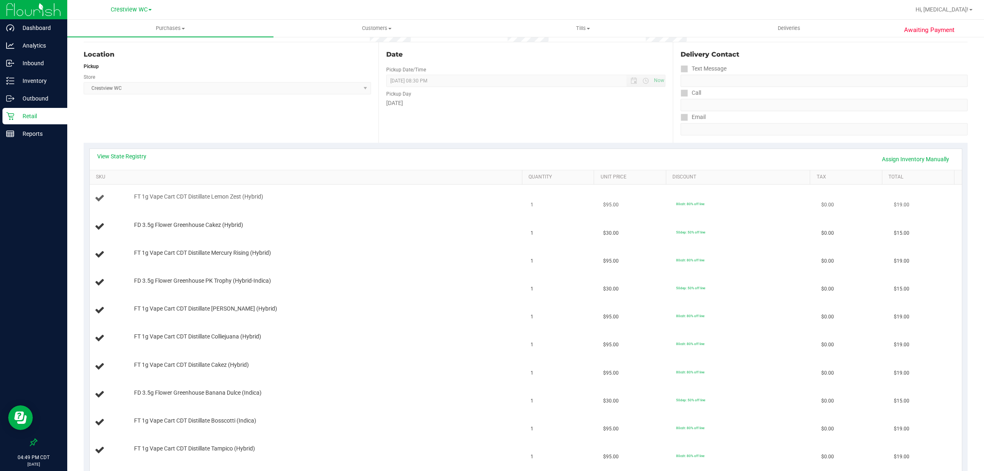
scroll to position [154, 0]
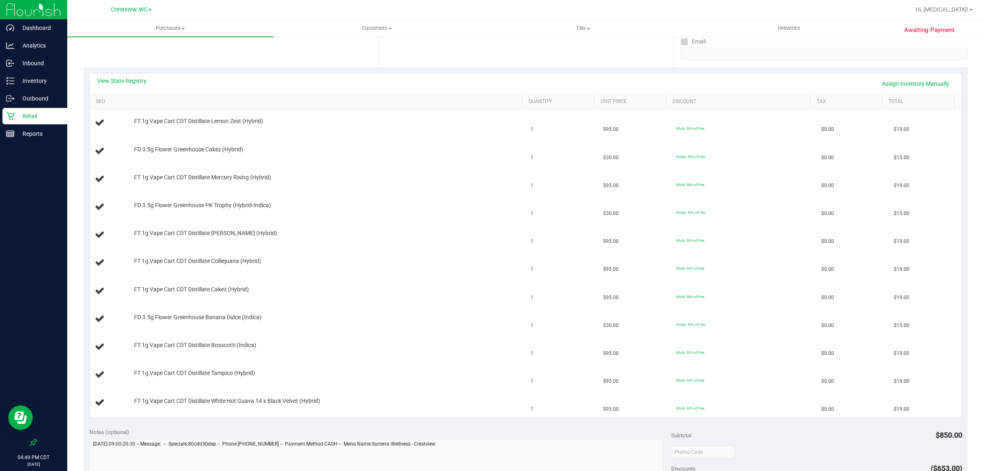
click at [120, 85] on div "View State Registry Assign Inventory Manually" at bounding box center [526, 84] width 858 height 14
click at [128, 79] on link "View State Registry" at bounding box center [121, 81] width 49 height 8
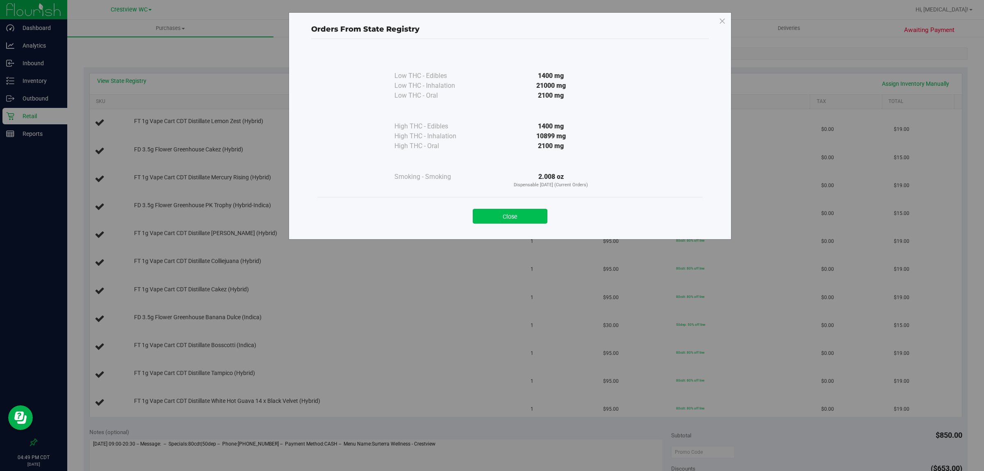
click at [491, 214] on button "Close" at bounding box center [510, 216] width 75 height 15
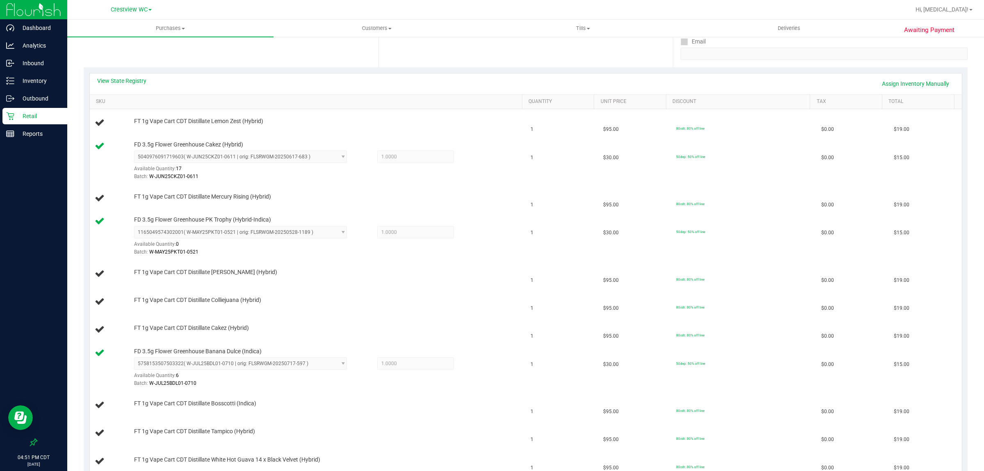
scroll to position [5, 0]
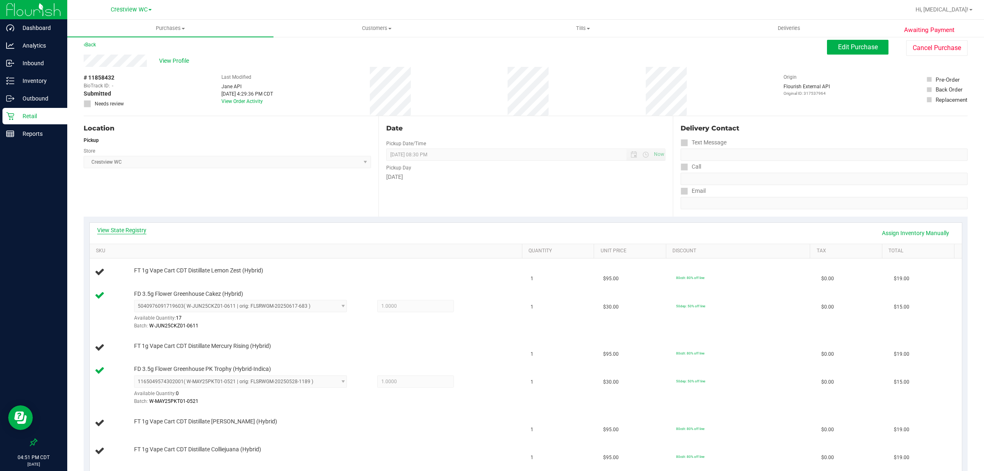
click at [117, 232] on link "View State Registry" at bounding box center [121, 230] width 49 height 8
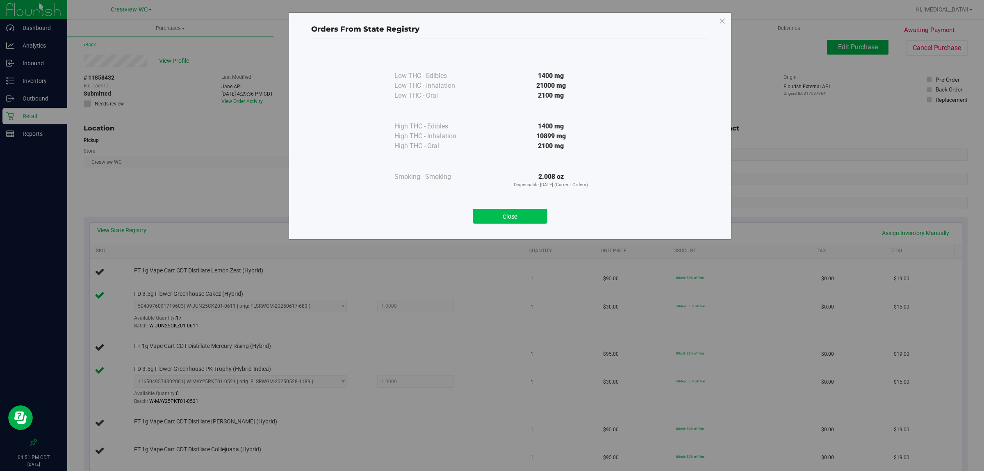
click at [491, 215] on button "Close" at bounding box center [510, 216] width 75 height 15
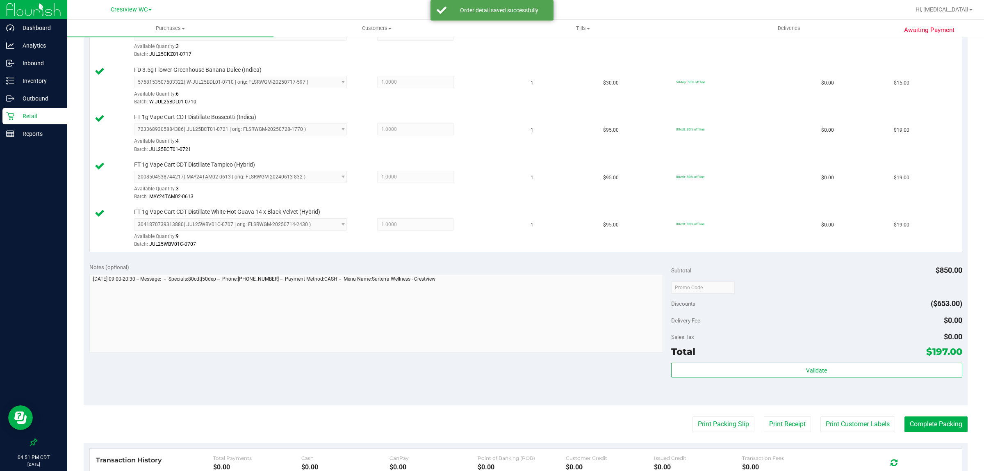
scroll to position [579, 0]
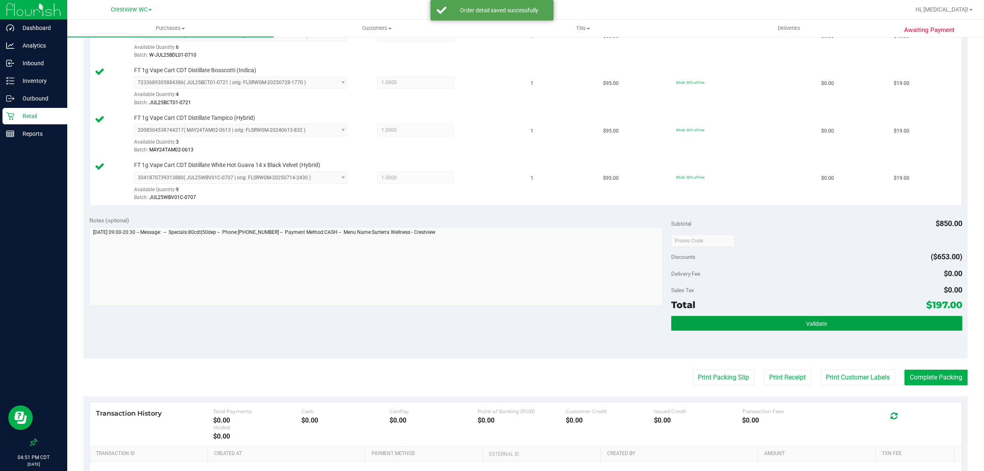
click at [491, 331] on button "Validate" at bounding box center [817, 323] width 291 height 15
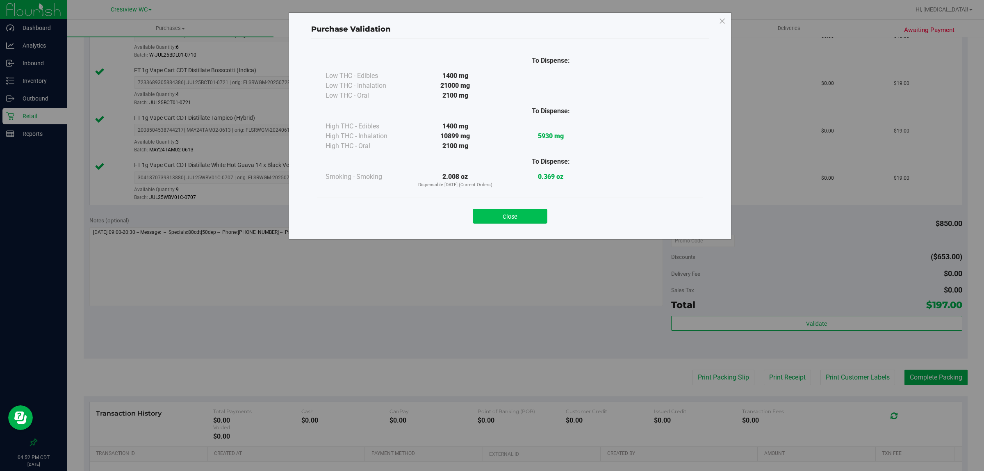
click at [491, 215] on button "Close" at bounding box center [510, 216] width 75 height 15
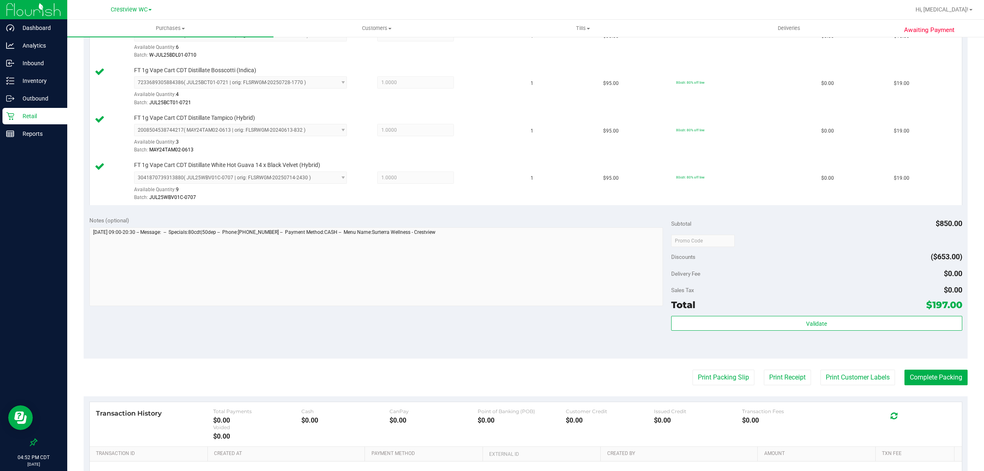
click at [491, 336] on div "Notes (optional) Subtotal $850.00 Discounts ($653.00) Delivery Fee $0.00 Sales …" at bounding box center [526, 285] width 884 height 148
click at [491, 384] on button "Print Packing Slip" at bounding box center [724, 378] width 62 height 16
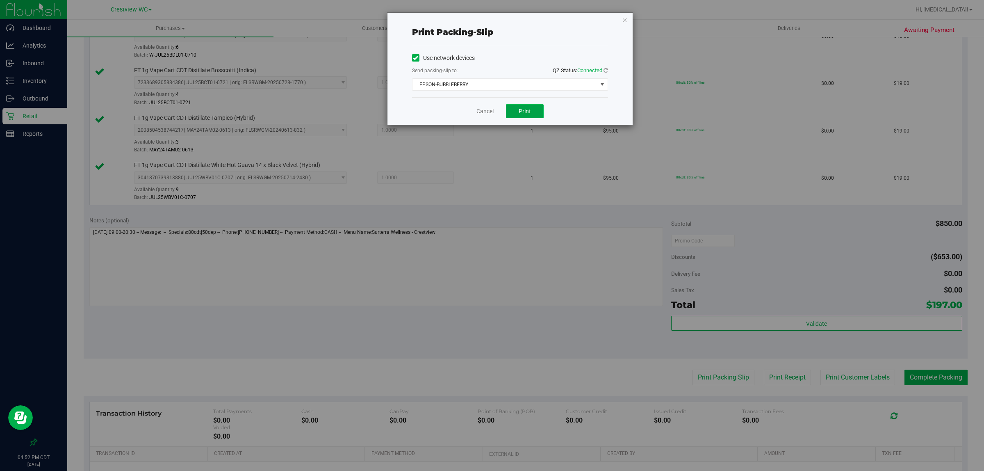
click at [491, 108] on span "Print" at bounding box center [525, 111] width 12 height 7
click at [477, 114] on link "Cancel" at bounding box center [485, 111] width 17 height 9
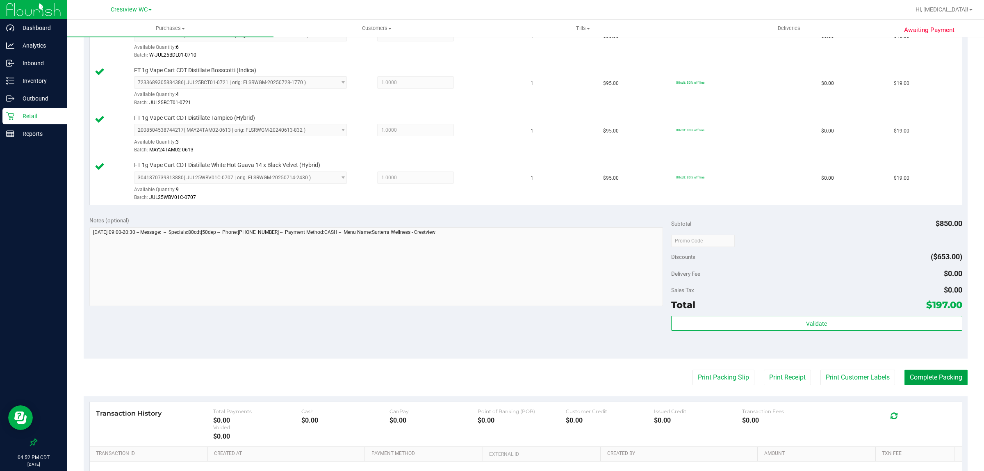
click at [491, 381] on button "Complete Packing" at bounding box center [936, 378] width 63 height 16
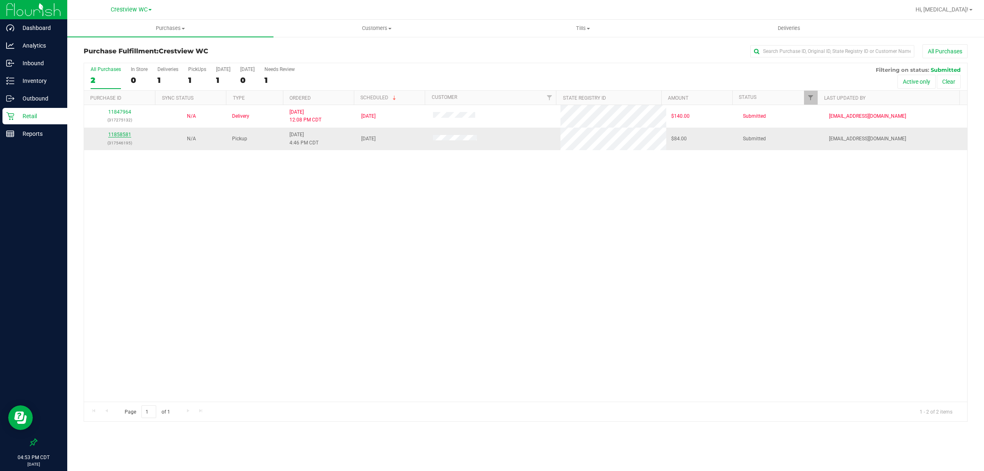
click at [119, 137] on link "11858581" at bounding box center [119, 135] width 23 height 6
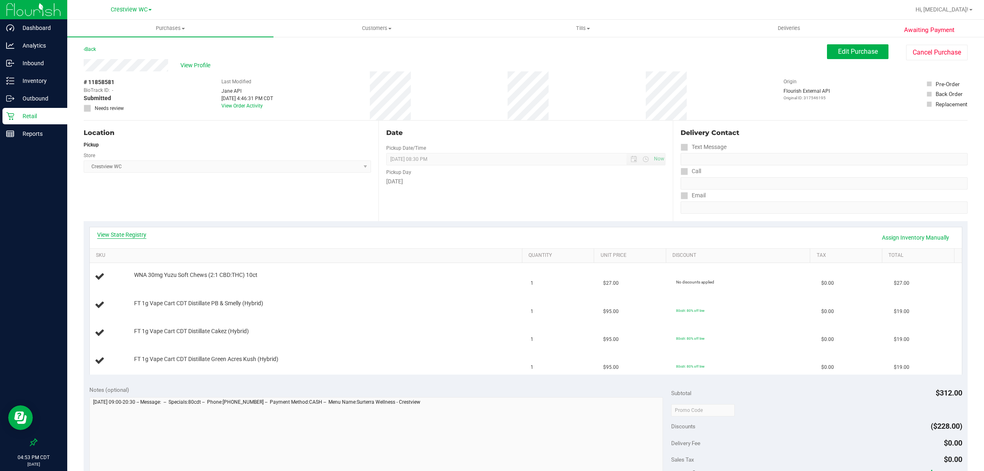
click at [126, 231] on link "View State Registry" at bounding box center [121, 235] width 49 height 8
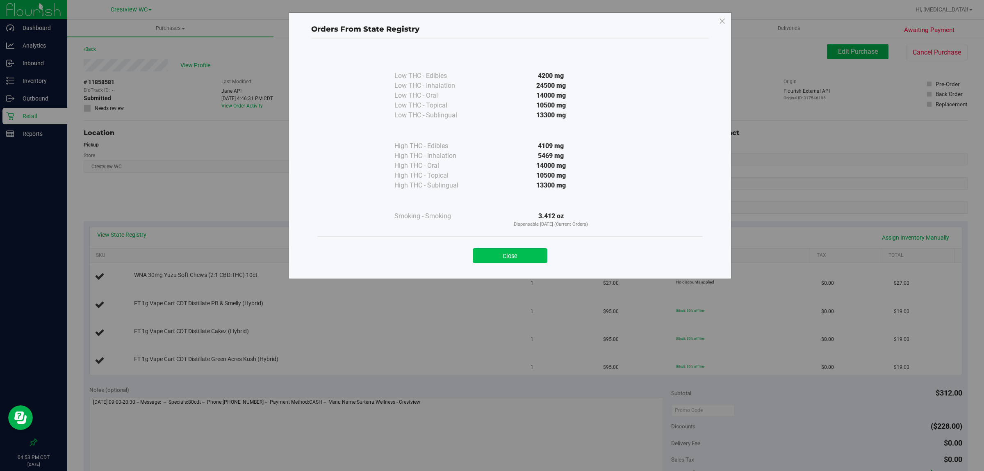
click at [491, 257] on button "Close" at bounding box center [510, 255] width 75 height 15
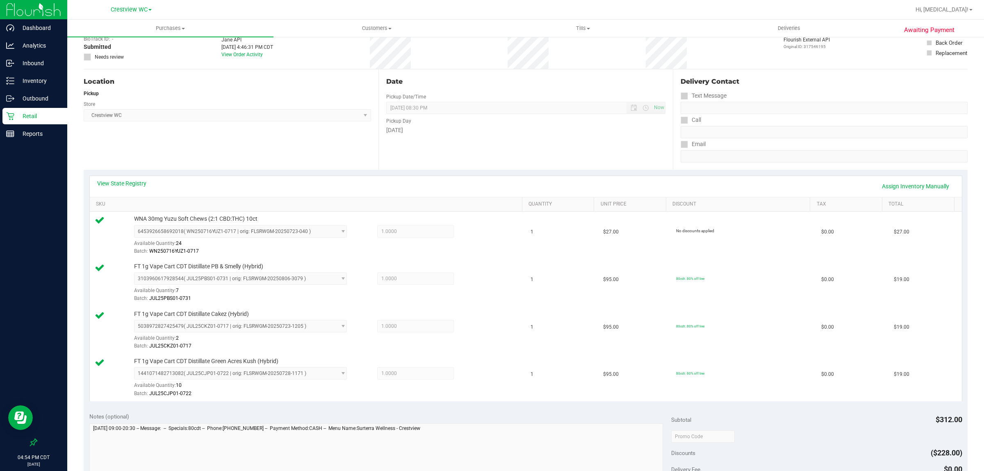
scroll to position [189, 0]
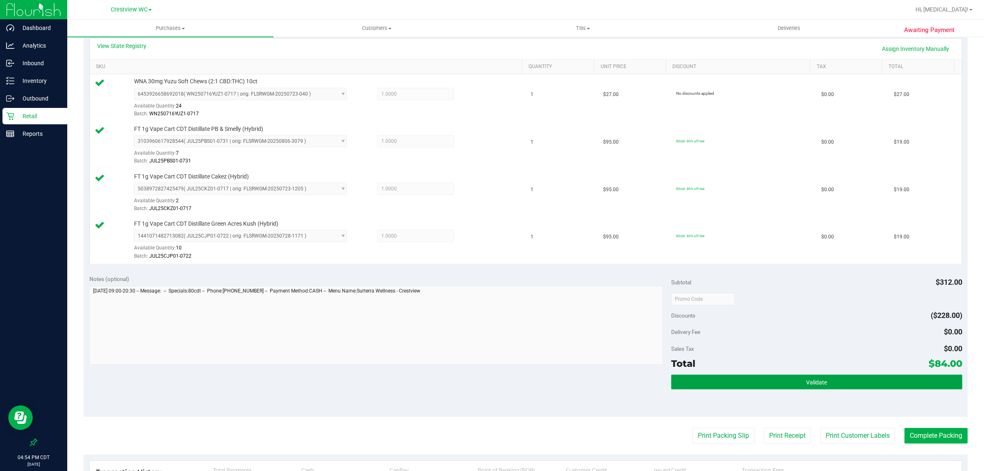
click at [491, 389] on button "Validate" at bounding box center [817, 382] width 291 height 15
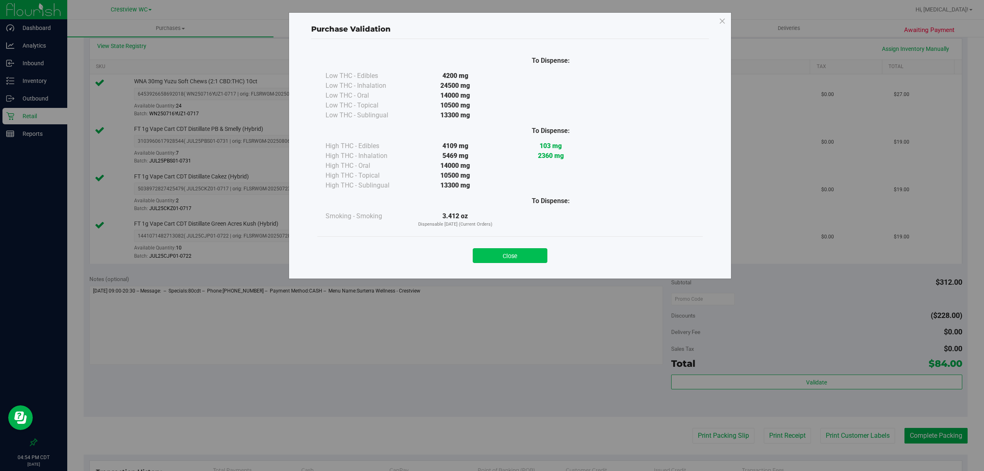
click at [491, 261] on button "Close" at bounding box center [510, 255] width 75 height 15
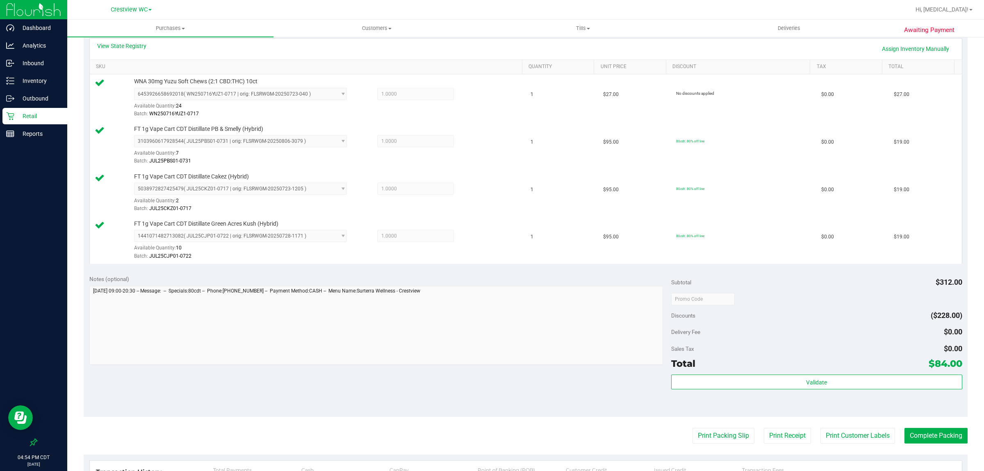
scroll to position [265, 0]
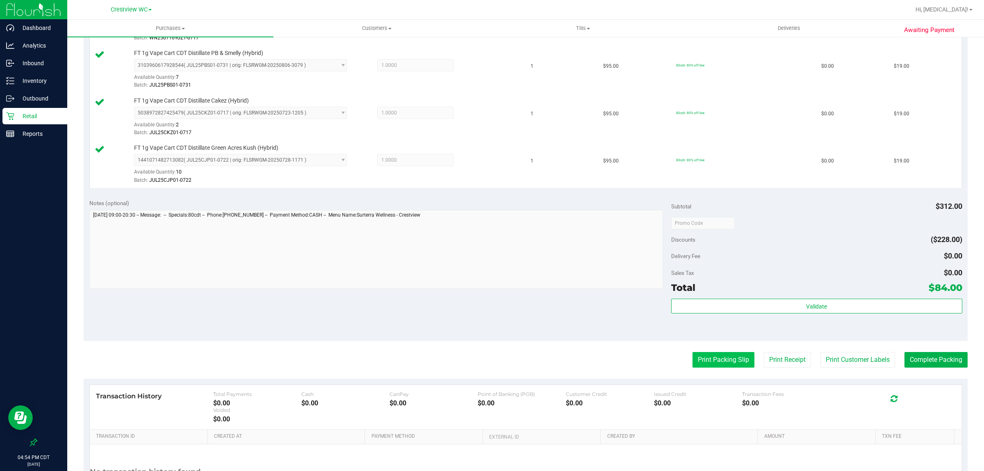
click at [491, 361] on button "Print Packing Slip" at bounding box center [724, 360] width 62 height 16
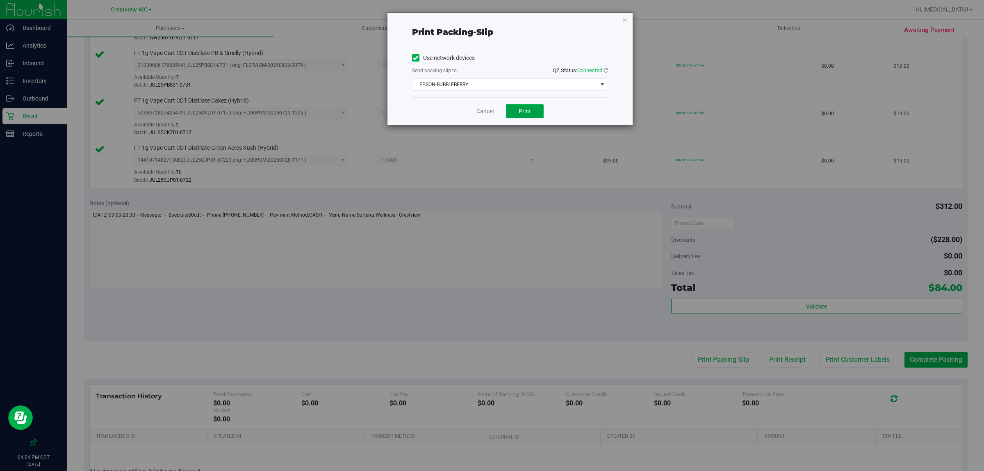
click at [491, 112] on span "Print" at bounding box center [525, 111] width 12 height 7
click at [487, 114] on link "Cancel" at bounding box center [485, 111] width 17 height 9
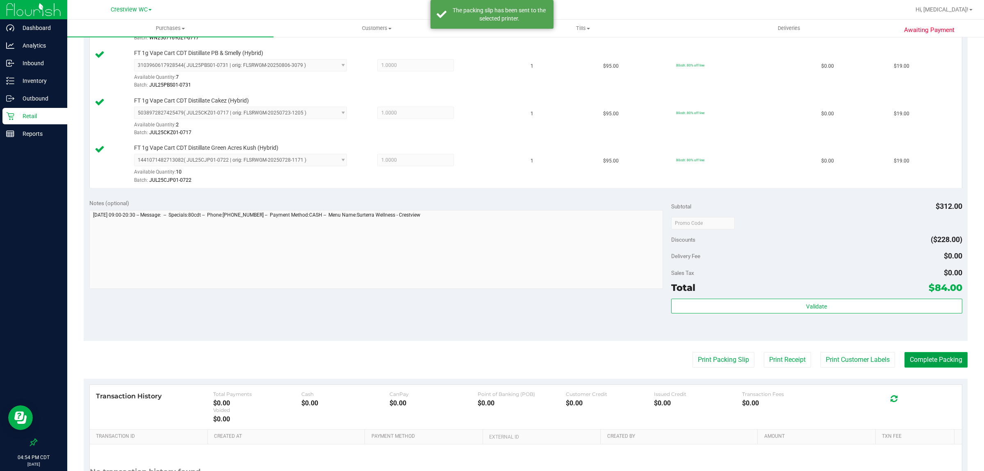
click at [491, 357] on button "Complete Packing" at bounding box center [936, 360] width 63 height 16
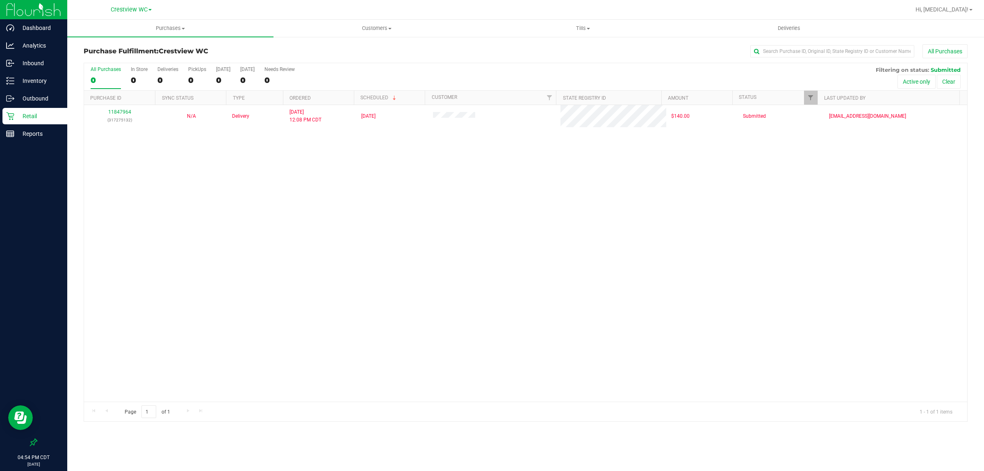
click at [315, 345] on div "11847964 (317275132) N/A Delivery [DATE] 12:08 PM CDT 8/29/2025 $140.00 Submitt…" at bounding box center [526, 253] width 884 height 297
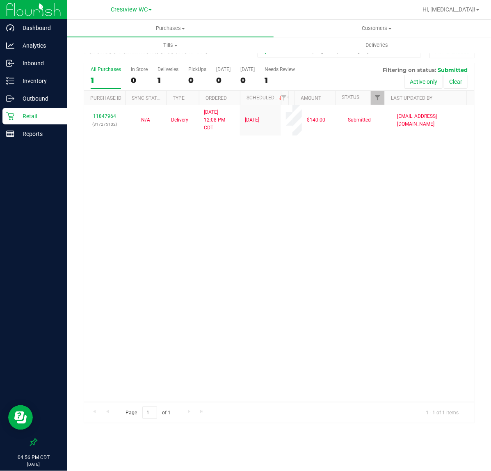
click at [301, 258] on div "11847964 (317275132) N/A Delivery [DATE] 12:08 PM CDT 8/29/2025 $140.00 Submitt…" at bounding box center [279, 253] width 390 height 297
click at [298, 204] on div "11847964 (317275132) N/A Delivery [DATE] 12:08 PM CDT 8/29/2025 $140.00 Submitt…" at bounding box center [279, 253] width 390 height 297
click at [36, 78] on p "Inventory" at bounding box center [38, 81] width 49 height 10
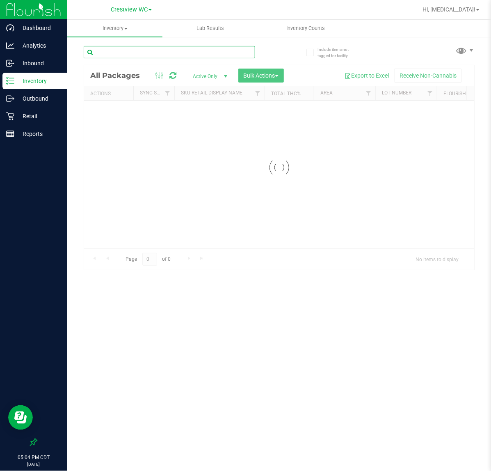
click at [146, 52] on input "text" at bounding box center [169, 52] width 171 height 12
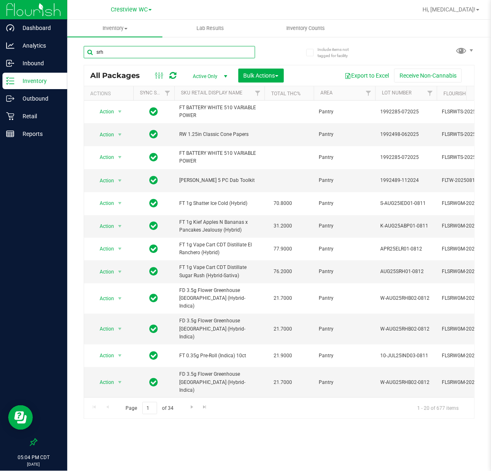
type input "srh"
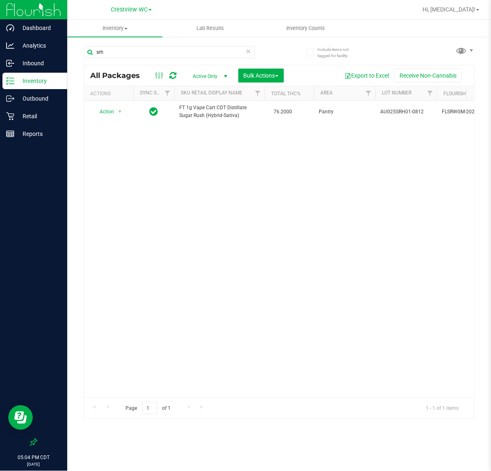
click at [320, 234] on div "Action Action Adjust qty Create package Edit attributes Global inventory Locate…" at bounding box center [279, 248] width 390 height 297
drag, startPoint x: 156, startPoint y: 389, endPoint x: 229, endPoint y: 393, distance: 73.1
click at [237, 393] on div "Action Action Adjust qty Create package Edit attributes Global inventory Locate…" at bounding box center [279, 248] width 390 height 297
click at [34, 115] on p "Retail" at bounding box center [38, 116] width 49 height 10
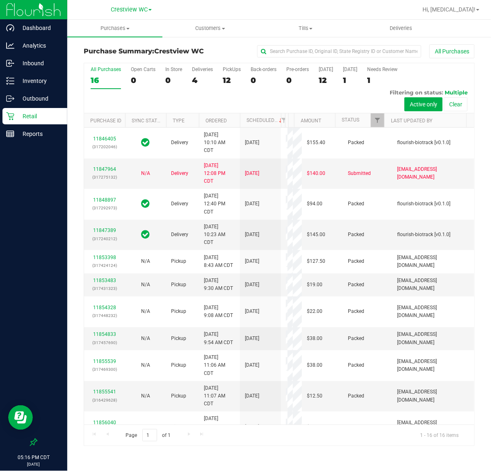
click at [222, 81] on div "All Purchases 16 Open Carts 0 In Store 0 Deliveries 4 PickUps 12 Back-orders 0 …" at bounding box center [279, 88] width 390 height 50
click at [253, 100] on div "All Purchases 16 Open Carts 0 In Store 0 Deliveries 4 PickUps 12 Back-orders 0 …" at bounding box center [279, 88] width 390 height 50
click at [229, 78] on div "12" at bounding box center [232, 79] width 18 height 9
click at [0, 0] on input "PickUps 12" at bounding box center [0, 0] width 0 height 0
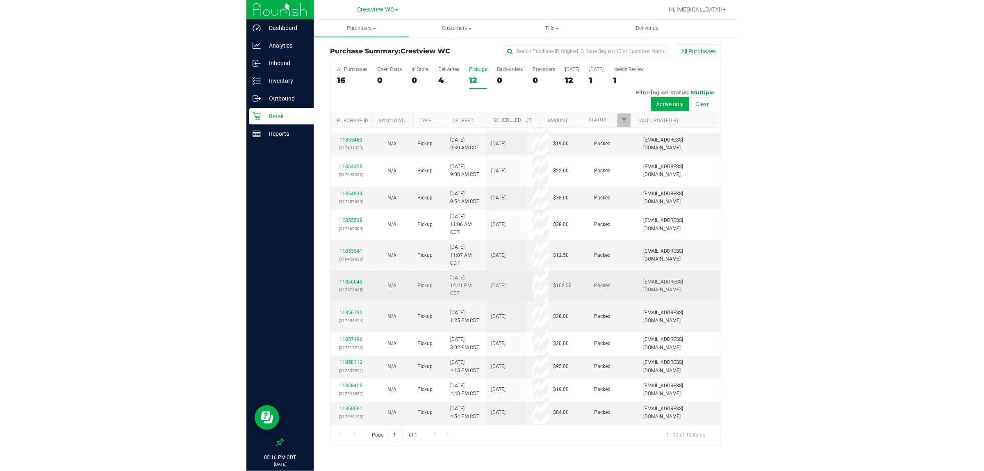
scroll to position [87, 0]
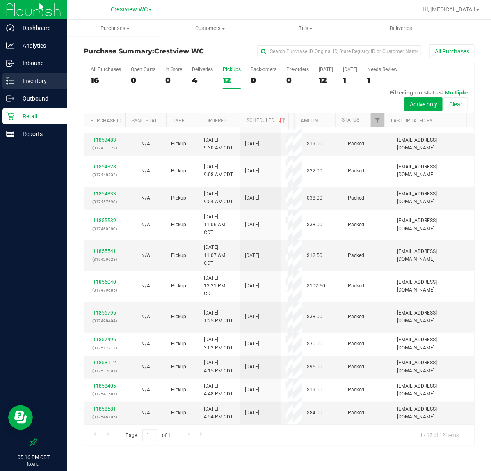
click at [53, 77] on p "Inventory" at bounding box center [38, 81] width 49 height 10
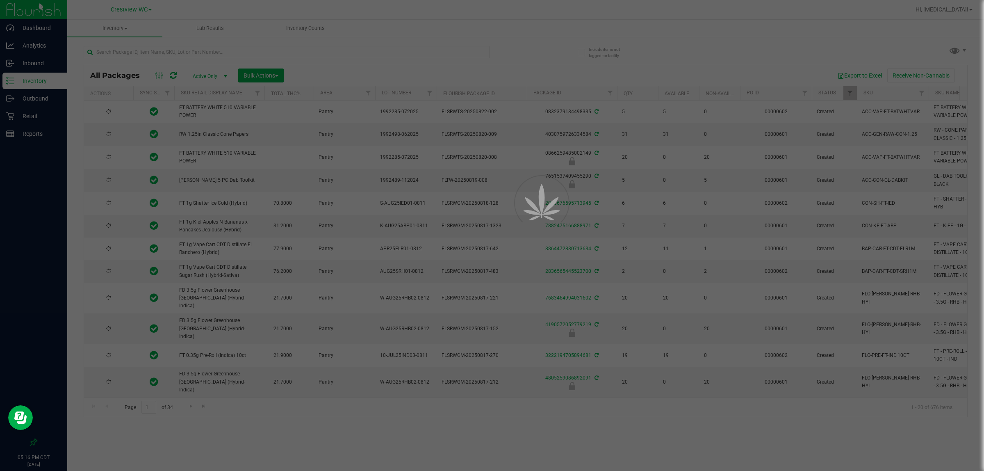
click at [375, 54] on div at bounding box center [492, 235] width 984 height 471
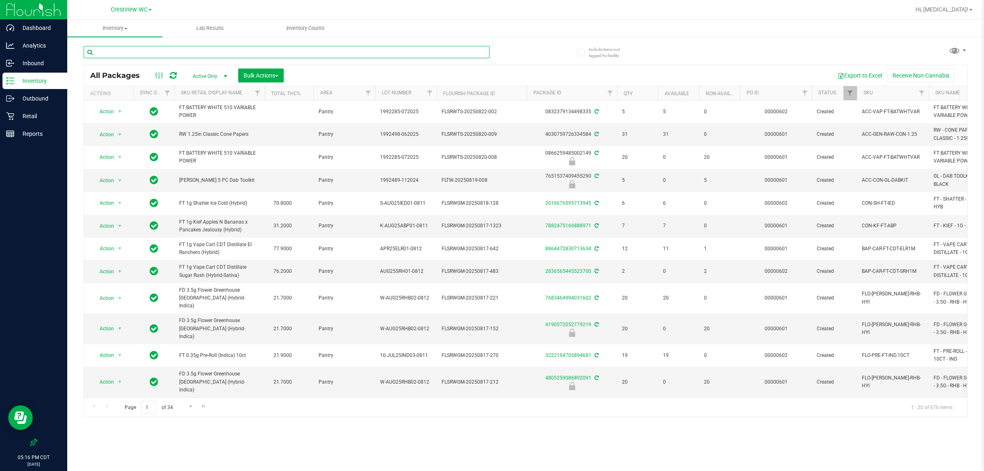
click at [375, 50] on input "text" at bounding box center [287, 52] width 406 height 12
type input "ckz"
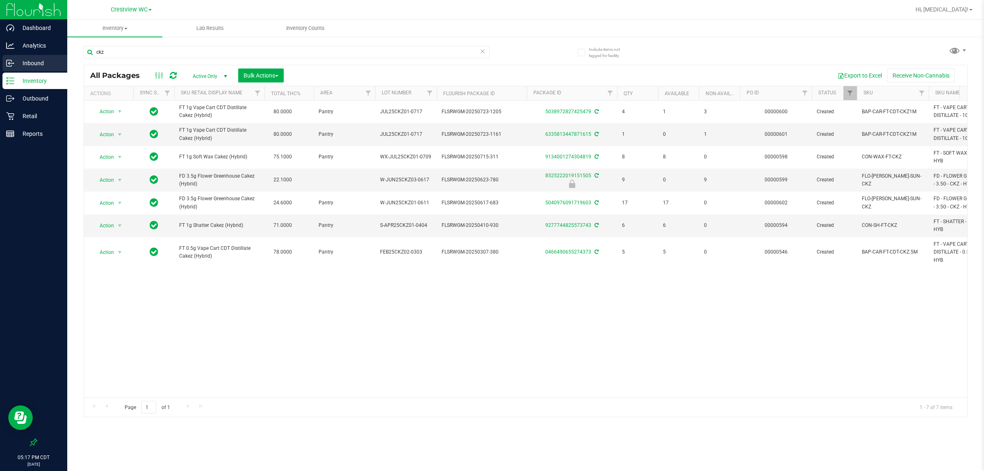
click at [27, 59] on p "Inbound" at bounding box center [38, 63] width 49 height 10
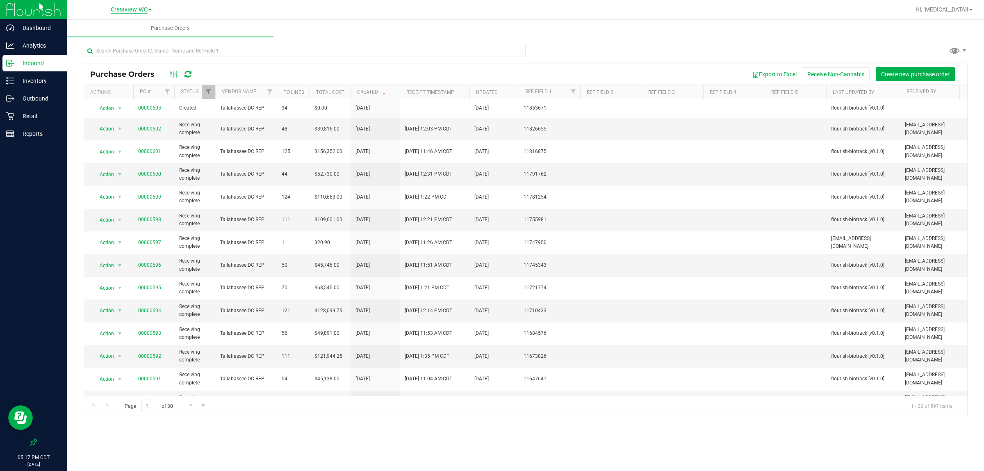
click at [135, 12] on span "Crestview WC" at bounding box center [129, 9] width 37 height 7
click at [126, 62] on link "Pensacola WC" at bounding box center [131, 61] width 120 height 11
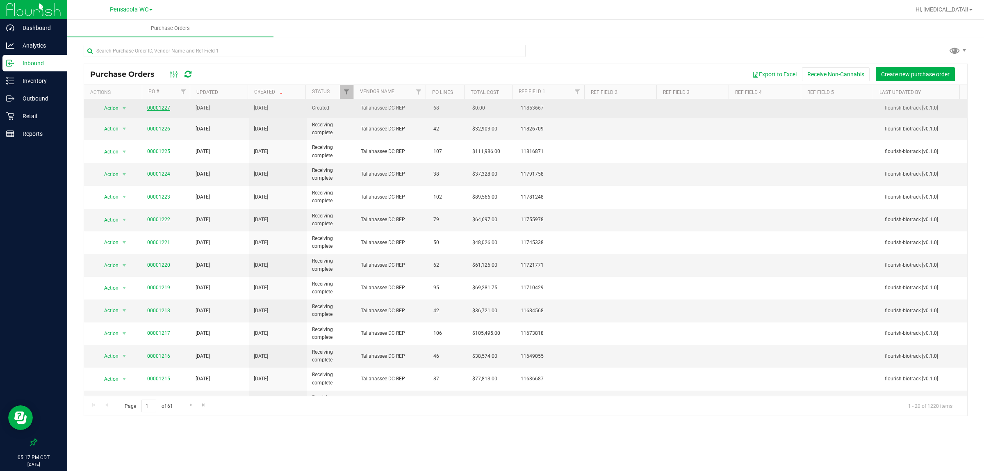
click at [154, 110] on link "00001227" at bounding box center [158, 108] width 23 height 6
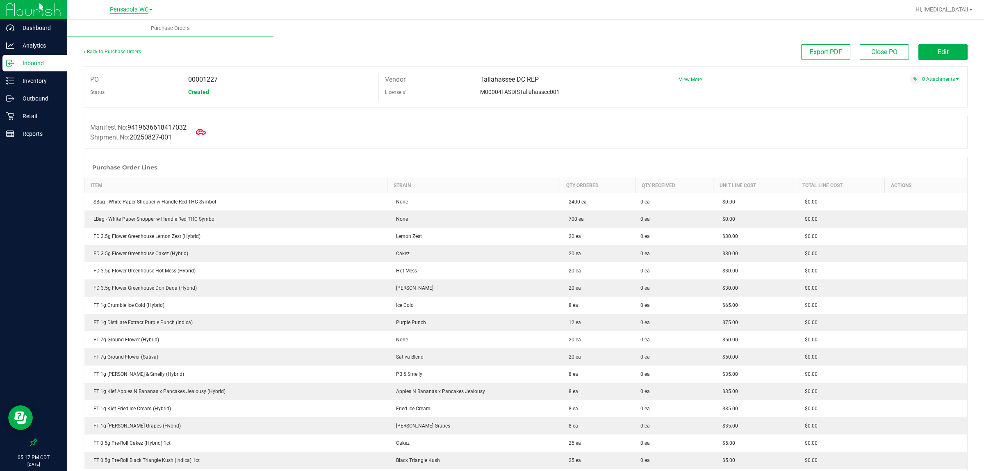
click at [123, 9] on span "Pensacola WC" at bounding box center [129, 9] width 39 height 7
click at [117, 28] on link "Crestview WC" at bounding box center [131, 28] width 120 height 11
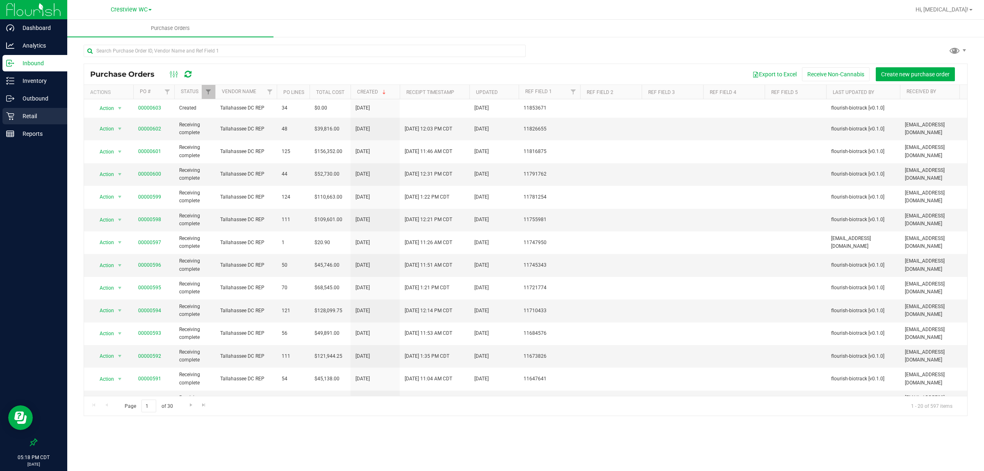
click at [33, 119] on p "Retail" at bounding box center [38, 116] width 49 height 10
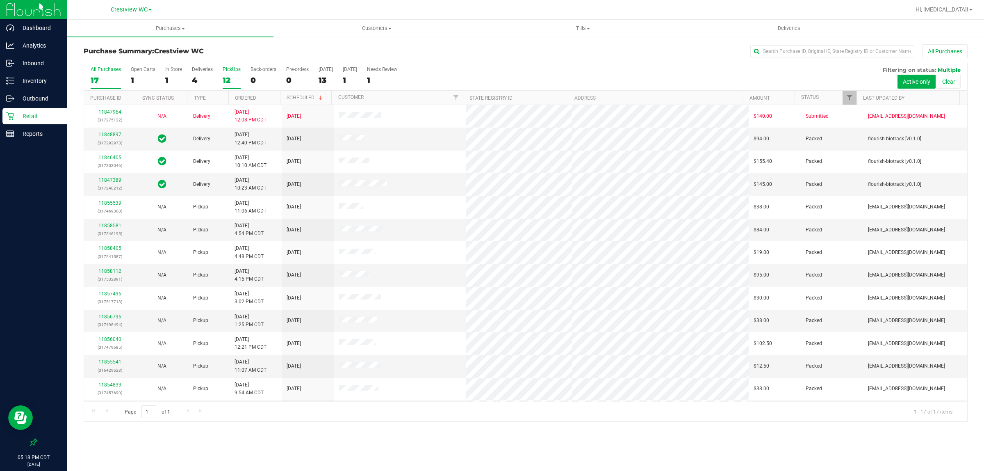
click at [227, 78] on div "12" at bounding box center [232, 79] width 18 height 9
click at [0, 0] on input "PickUps 12" at bounding box center [0, 0] width 0 height 0
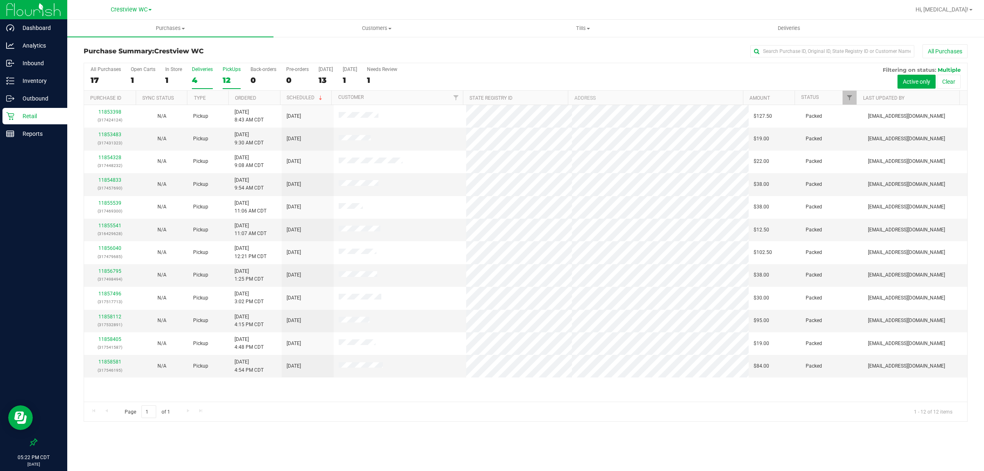
click at [201, 79] on div "4" at bounding box center [202, 79] width 21 height 9
click at [0, 0] on input "Deliveries 4" at bounding box center [0, 0] width 0 height 0
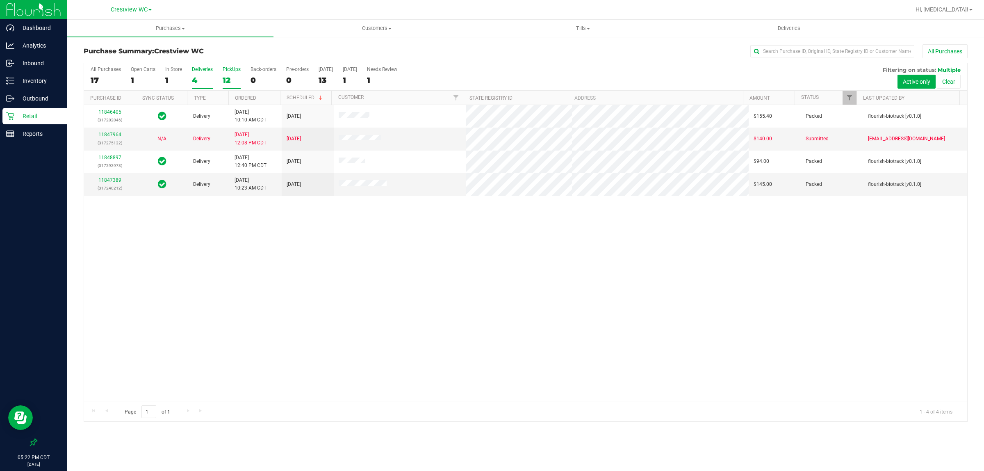
click at [227, 76] on div "12" at bounding box center [232, 79] width 18 height 9
click at [0, 0] on input "PickUps 12" at bounding box center [0, 0] width 0 height 0
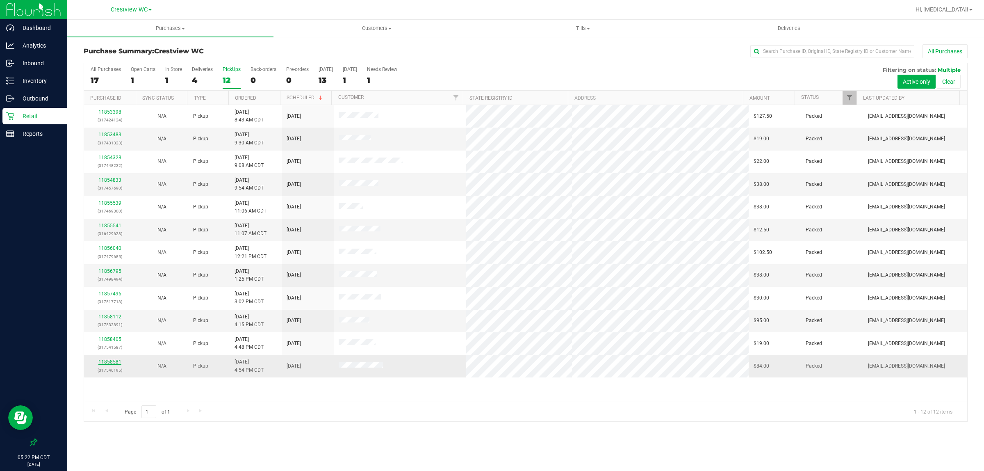
click at [116, 362] on link "11858581" at bounding box center [109, 362] width 23 height 6
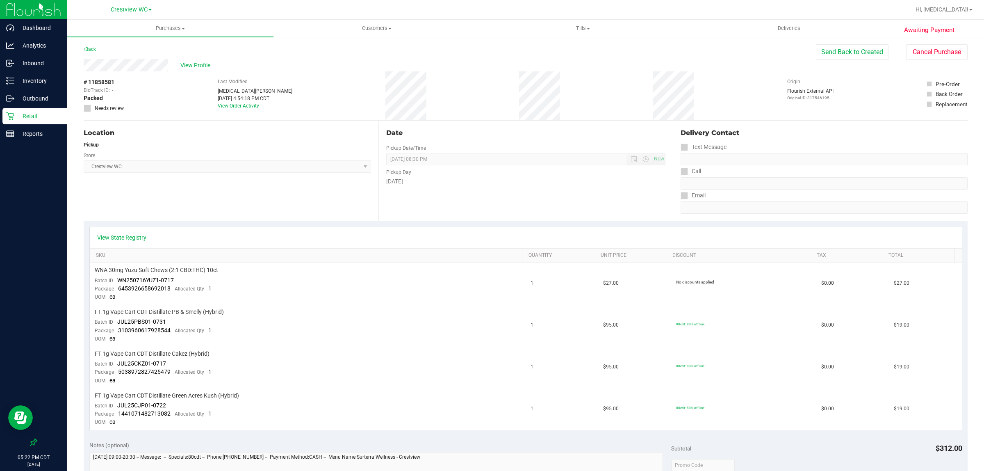
click at [43, 116] on p "Retail" at bounding box center [38, 116] width 49 height 10
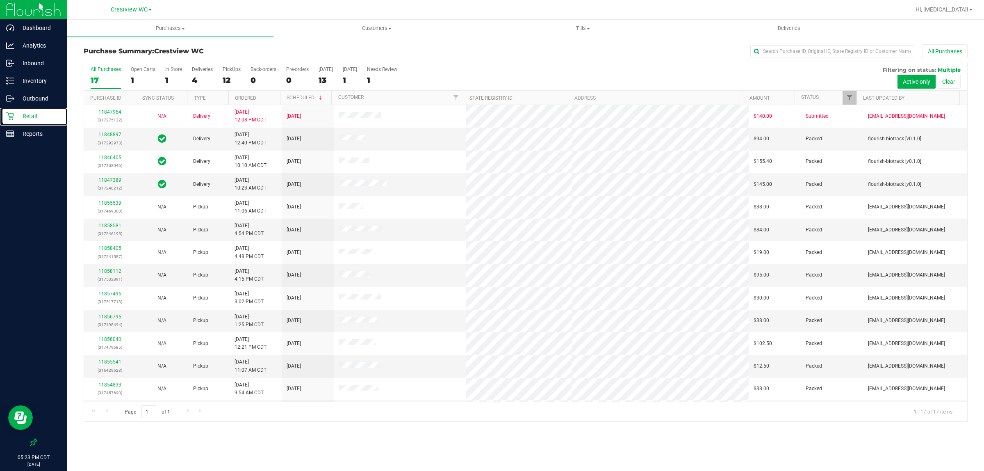
scroll to position [90, 0]
click at [32, 82] on p "Inventory" at bounding box center [38, 81] width 49 height 10
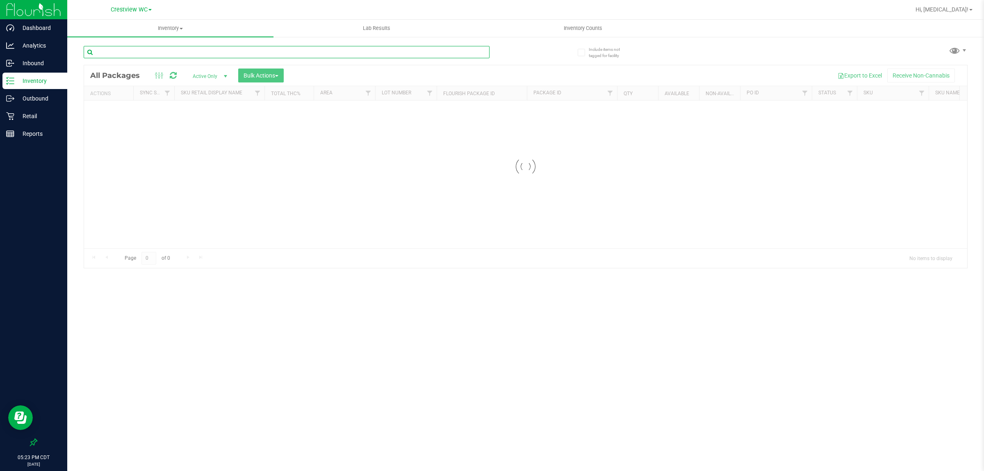
click at [166, 53] on input "text" at bounding box center [287, 52] width 406 height 12
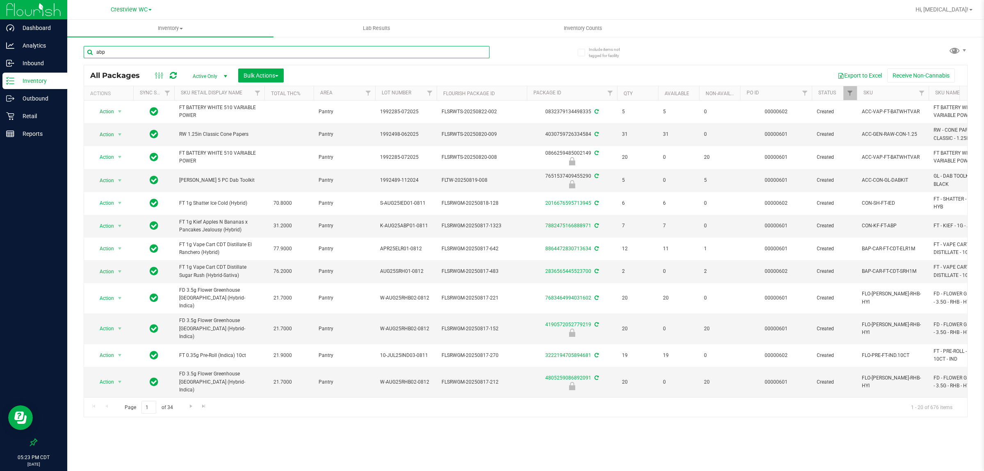
type input "abp"
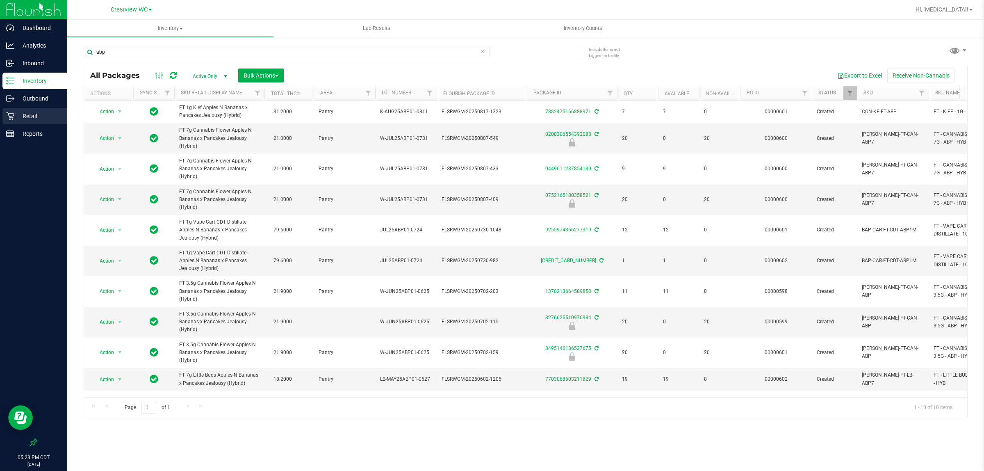
click at [25, 114] on p "Retail" at bounding box center [38, 116] width 49 height 10
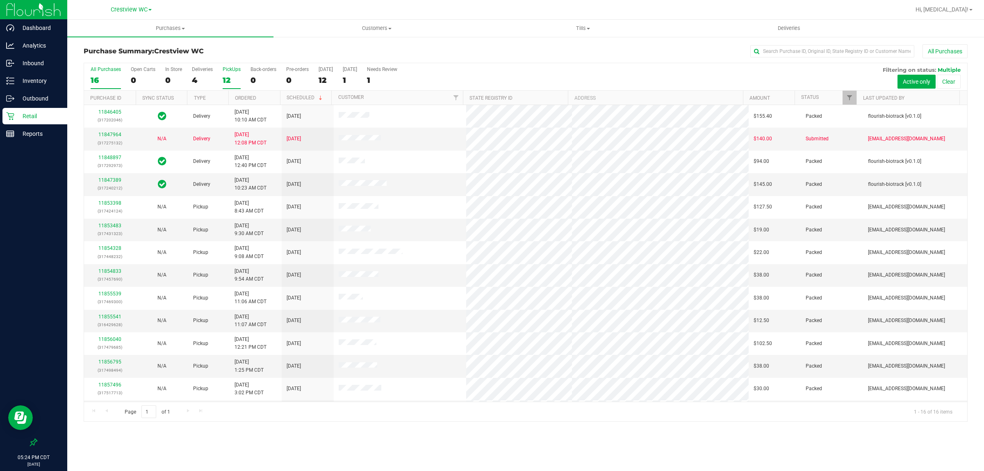
click at [230, 76] on div "12" at bounding box center [232, 79] width 18 height 9
click at [0, 0] on input "PickUps 12" at bounding box center [0, 0] width 0 height 0
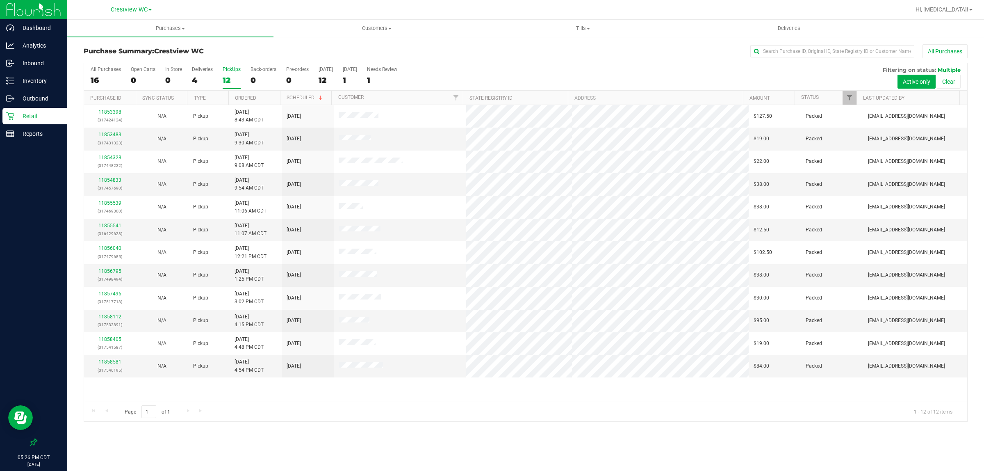
click at [36, 116] on p "Retail" at bounding box center [38, 116] width 49 height 10
click at [491, 468] on div "Purchases Summary of purchases Fulfillment All purchases Customers All customer…" at bounding box center [525, 245] width 917 height 451
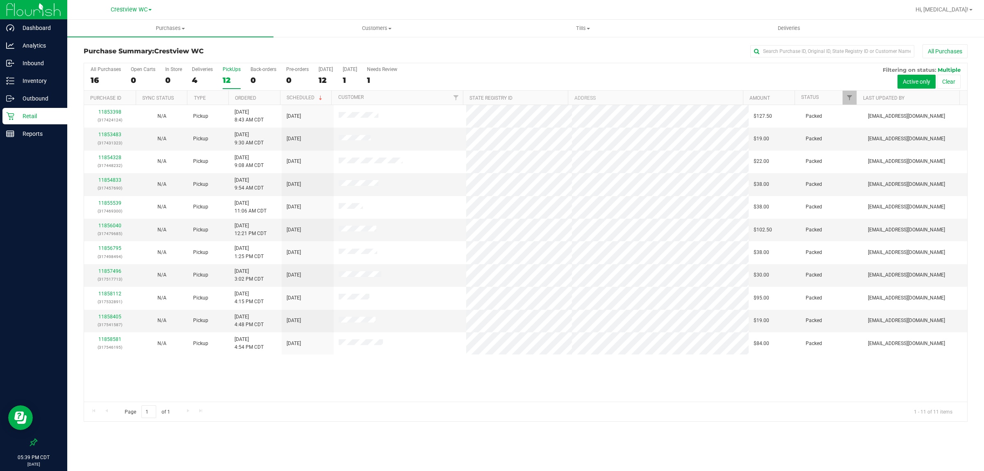
click at [303, 400] on div "11853398 (317424124) N/A Pickup [DATE] 8:43 AM CDT 8/27/2025 $127.50 Packed [EM…" at bounding box center [526, 253] width 884 height 297
click at [301, 399] on div "11853398 (317424124) N/A Pickup [DATE] 8:43 AM CDT 8/27/2025 $127.50 Packed [EM…" at bounding box center [526, 253] width 884 height 297
click at [340, 388] on div "11853398 (317424124) N/A Pickup [DATE] 8:43 AM CDT 8/27/2025 $127.50 Packed [EM…" at bounding box center [526, 253] width 884 height 297
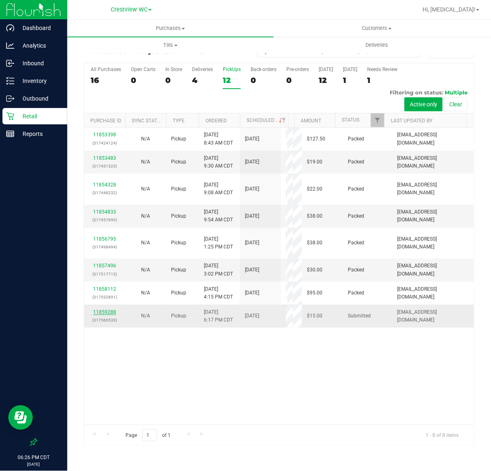
click at [112, 315] on link "11859288" at bounding box center [104, 312] width 23 height 6
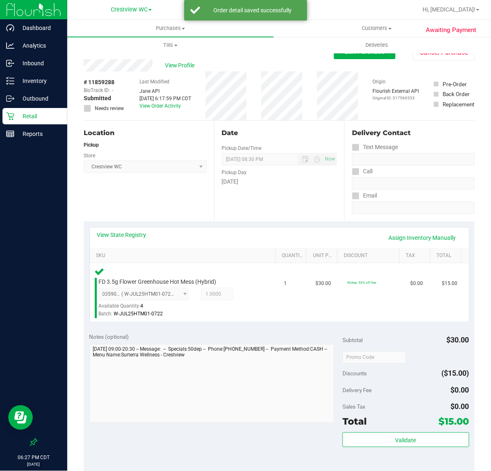
scroll to position [146, 0]
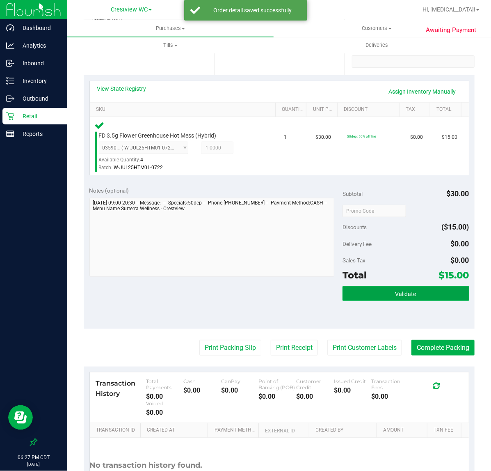
click at [409, 286] on button "Validate" at bounding box center [406, 293] width 127 height 15
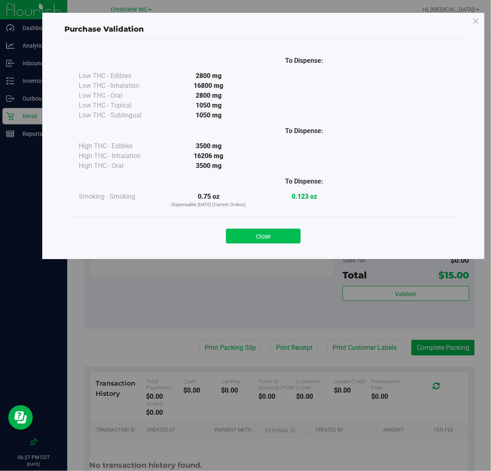
click at [270, 236] on button "Close" at bounding box center [263, 235] width 75 height 15
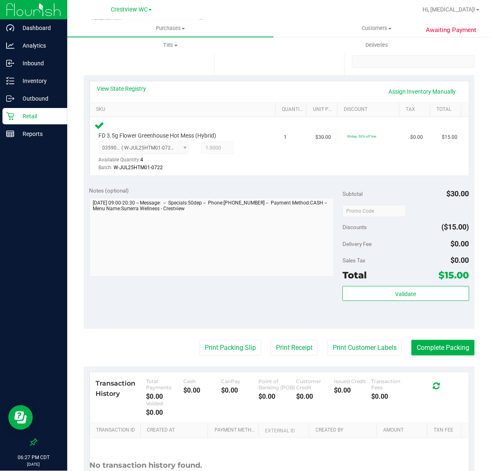
click at [266, 288] on div "Notes (optional) Subtotal $30.00 Discounts ($15.00) Delivery Fee $0.00 Sales Ta…" at bounding box center [279, 255] width 391 height 148
click at [230, 346] on button "Print Packing Slip" at bounding box center [230, 348] width 62 height 16
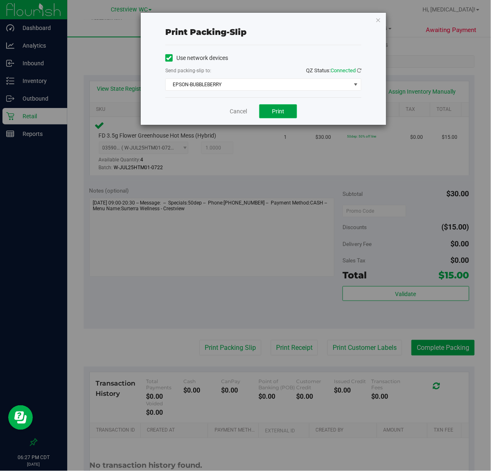
click at [283, 110] on span "Print" at bounding box center [278, 111] width 12 height 7
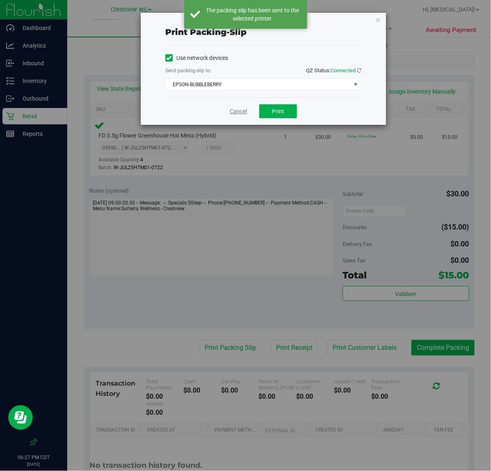
click at [242, 112] on link "Cancel" at bounding box center [238, 111] width 17 height 9
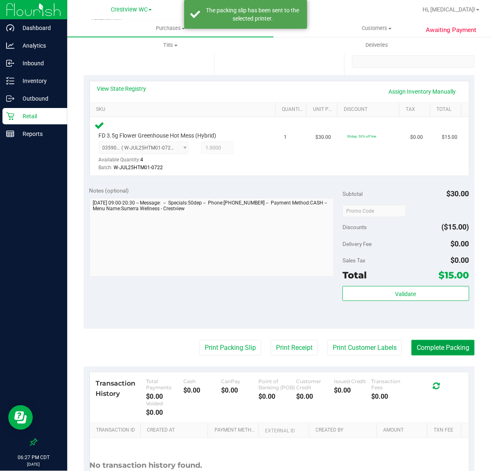
click at [446, 347] on button "Complete Packing" at bounding box center [442, 348] width 63 height 16
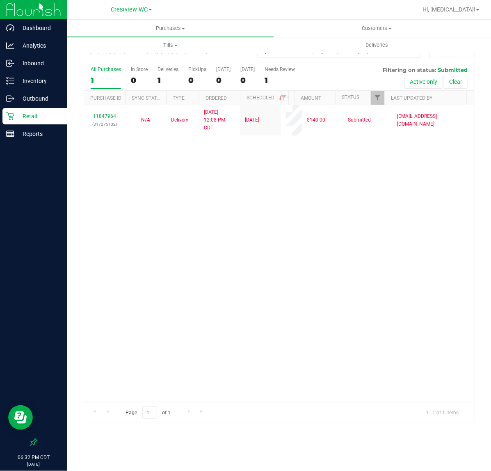
click at [31, 113] on p "Retail" at bounding box center [38, 116] width 49 height 10
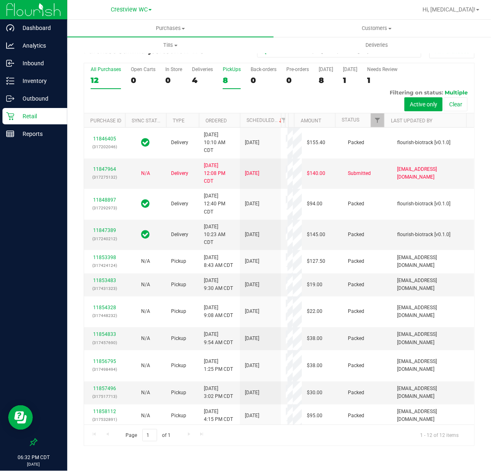
click at [228, 83] on div "8" at bounding box center [232, 79] width 18 height 9
click at [0, 0] on input "PickUps 8" at bounding box center [0, 0] width 0 height 0
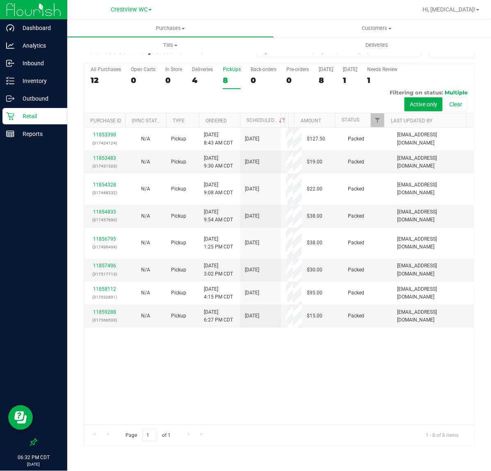
click at [148, 408] on div "11853398 (317424124) N/A Pickup [DATE] 8:43 AM CDT 8/27/2025 $127.50 Packed [EM…" at bounding box center [279, 276] width 390 height 297
click at [226, 77] on div "8" at bounding box center [232, 79] width 18 height 9
click at [0, 0] on input "PickUps 8" at bounding box center [0, 0] width 0 height 0
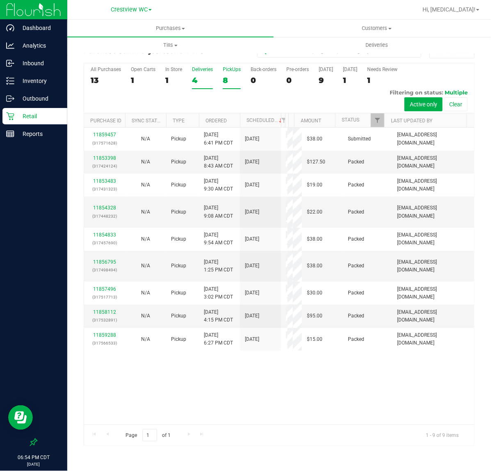
click at [210, 83] on div "4" at bounding box center [202, 79] width 21 height 9
click at [0, 0] on input "Deliveries 4" at bounding box center [0, 0] width 0 height 0
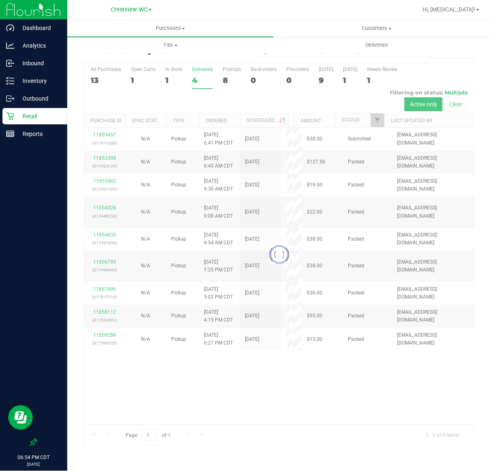
click at [236, 89] on div at bounding box center [279, 254] width 390 height 382
click at [210, 70] on div at bounding box center [279, 254] width 390 height 382
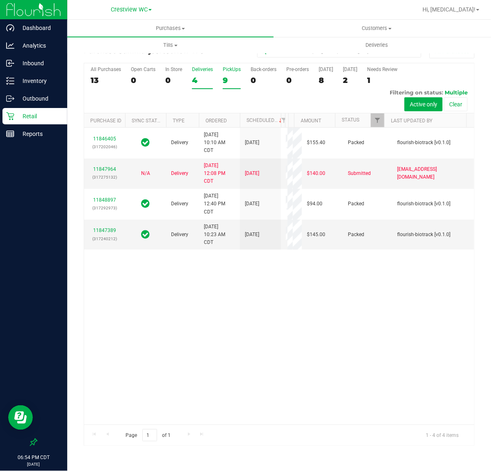
click at [232, 70] on div "PickUps" at bounding box center [232, 69] width 18 height 6
click at [0, 0] on input "PickUps 9" at bounding box center [0, 0] width 0 height 0
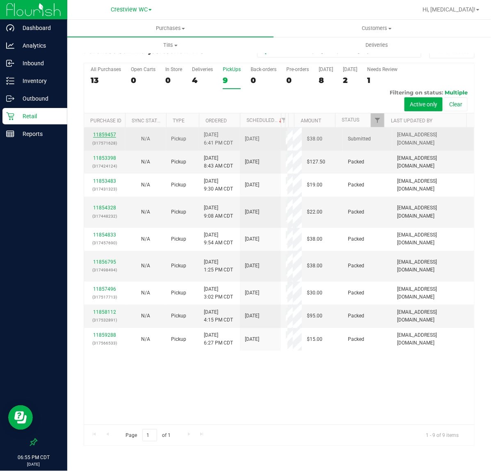
click at [110, 134] on link "11859457" at bounding box center [104, 135] width 23 height 6
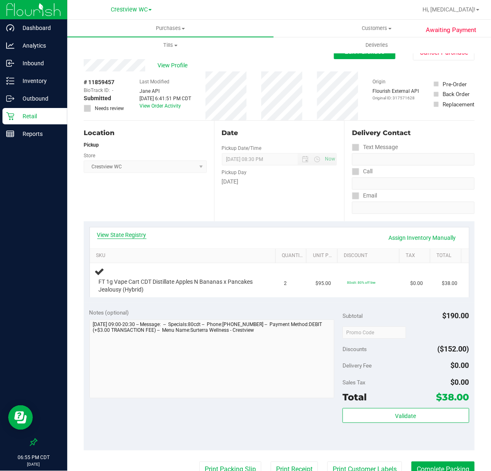
click at [116, 233] on link "View State Registry" at bounding box center [121, 235] width 49 height 8
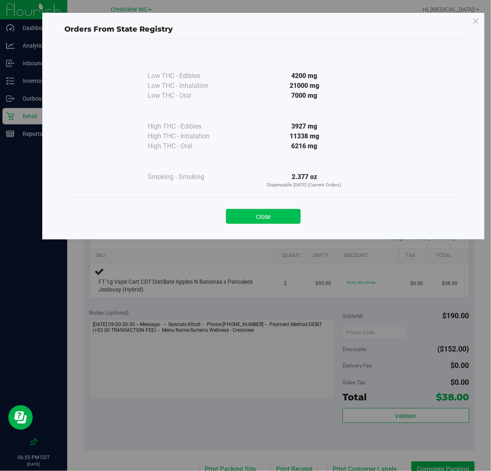
click at [271, 210] on button "Close" at bounding box center [263, 216] width 75 height 15
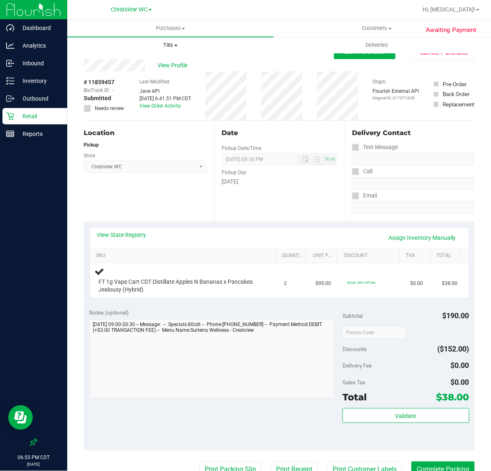
click at [162, 49] on uib-tab-heading "Tills Manage tills Reconcile e-payments" at bounding box center [171, 45] width 206 height 16
drag, startPoint x: 114, startPoint y: 432, endPoint x: 276, endPoint y: 368, distance: 174.1
click at [115, 423] on div "Notes (optional) Subtotal $190.00 Discounts ($152.00) Delivery Fee $0.00 Sales …" at bounding box center [279, 376] width 391 height 148
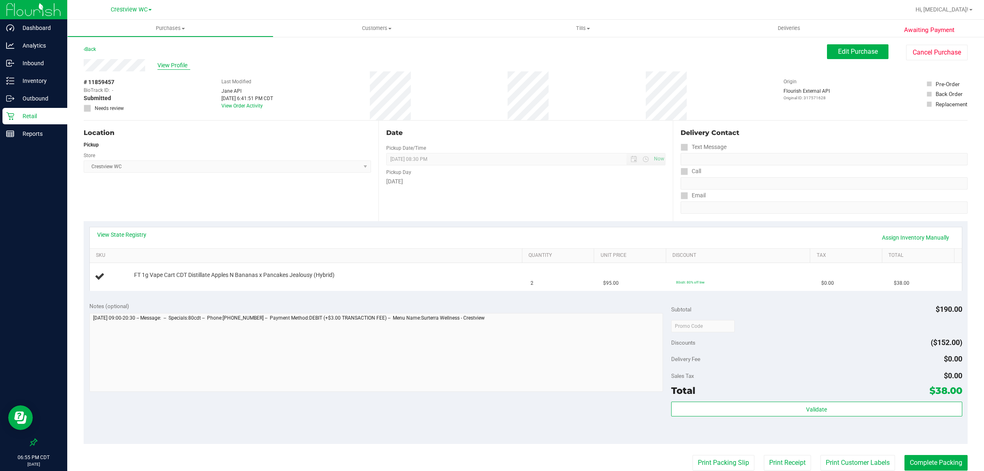
click at [177, 66] on span "View Profile" at bounding box center [174, 65] width 33 height 9
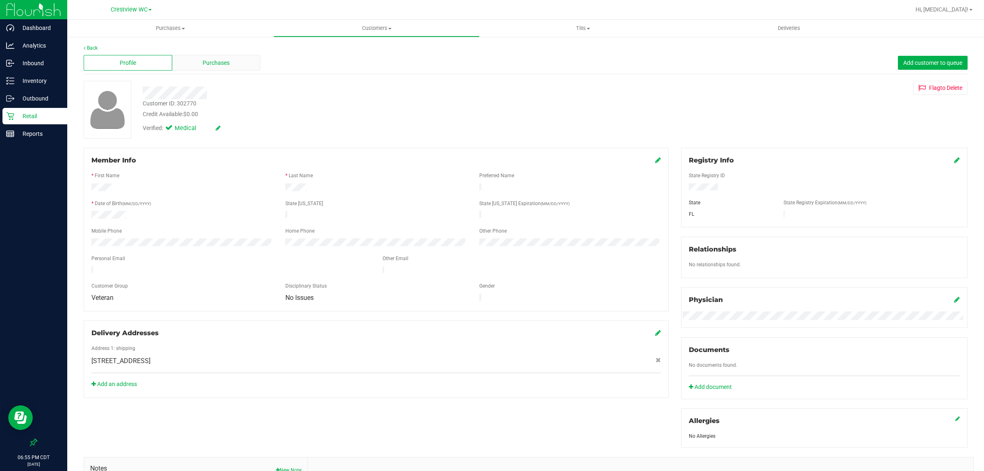
click at [218, 65] on span "Purchases" at bounding box center [216, 63] width 27 height 9
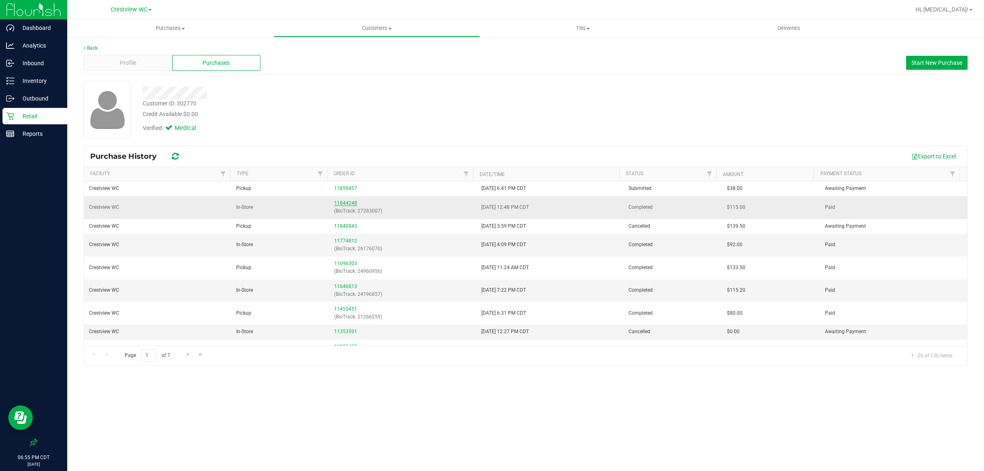
click at [347, 204] on link "11844248" at bounding box center [345, 203] width 23 height 6
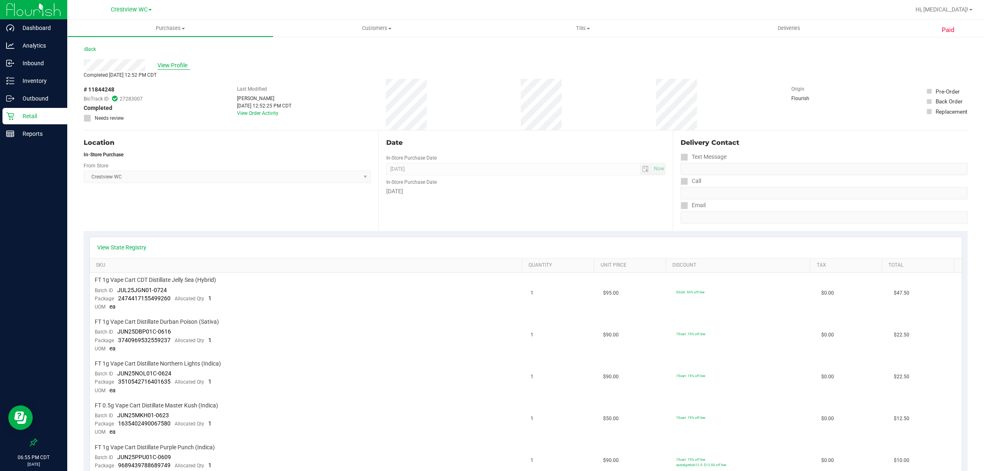
click at [172, 62] on span "View Profile" at bounding box center [174, 65] width 33 height 9
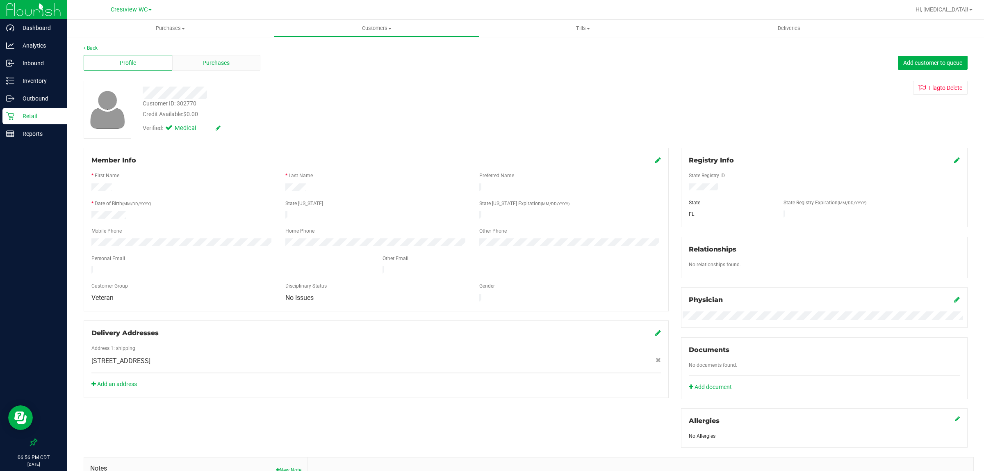
click at [216, 70] on div "Purchases" at bounding box center [216, 63] width 89 height 16
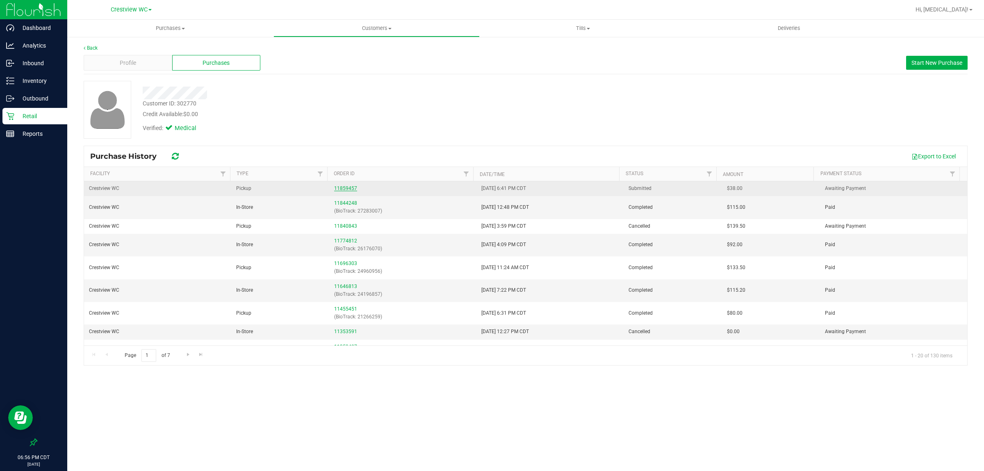
click at [348, 190] on link "11859457" at bounding box center [345, 188] width 23 height 6
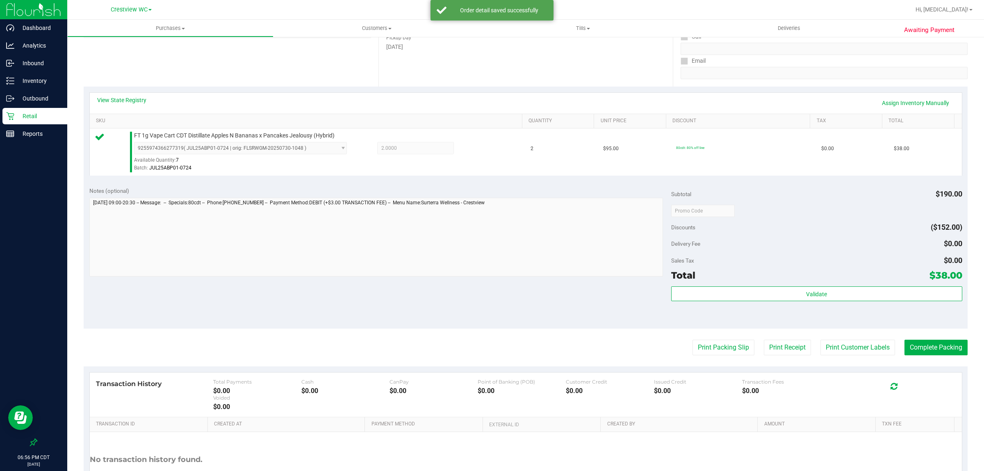
scroll to position [146, 0]
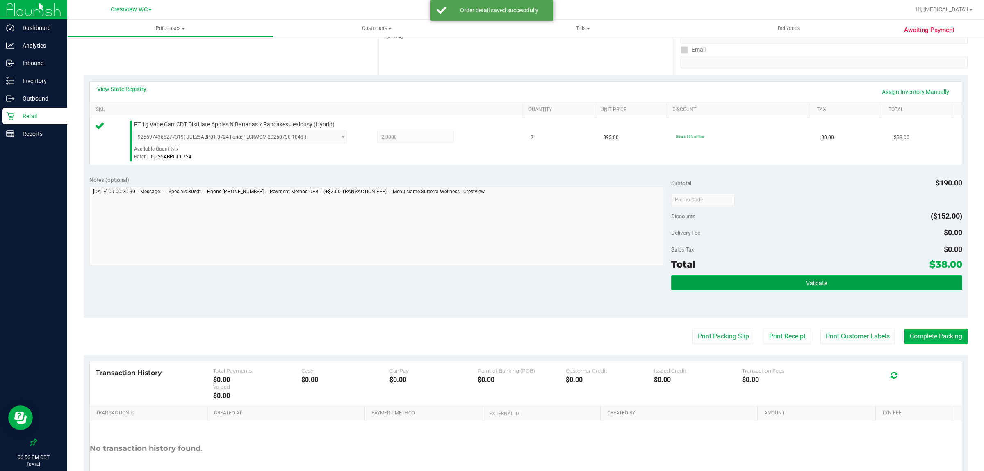
click at [491, 290] on button "Validate" at bounding box center [817, 282] width 291 height 15
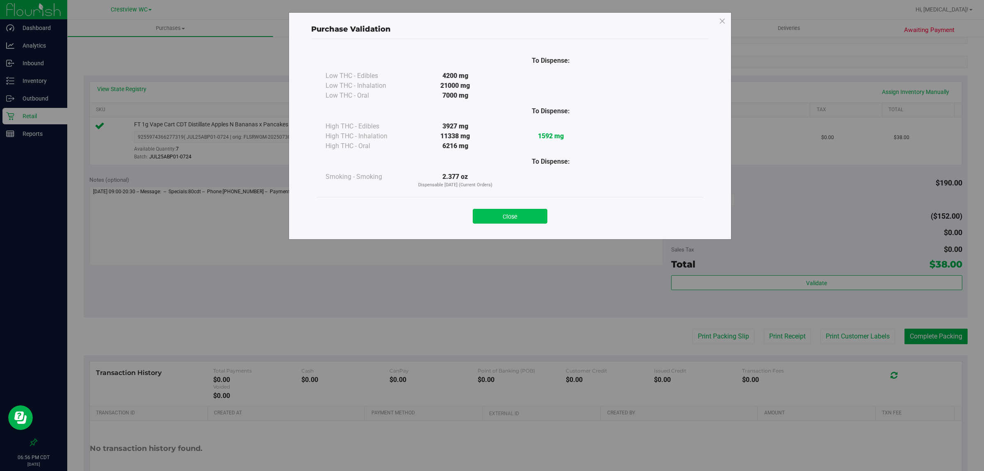
click at [491, 212] on button "Close" at bounding box center [510, 216] width 75 height 15
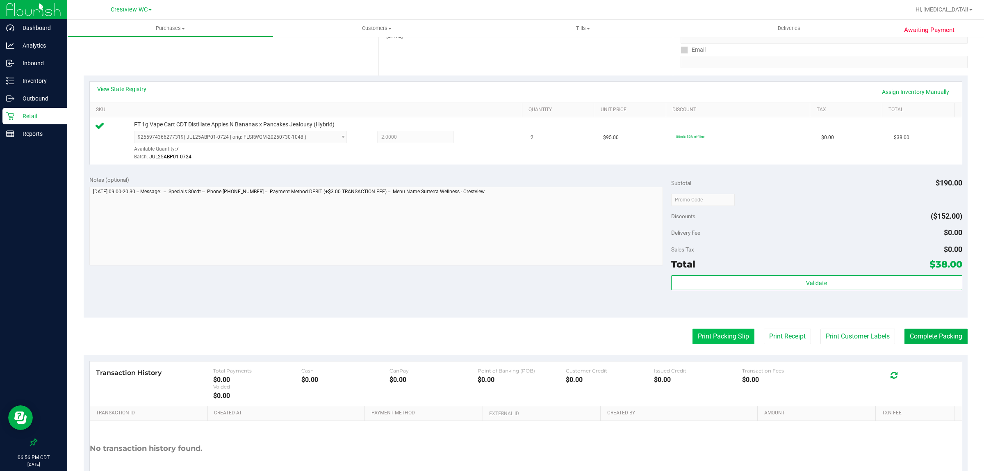
click at [491, 340] on button "Print Packing Slip" at bounding box center [724, 337] width 62 height 16
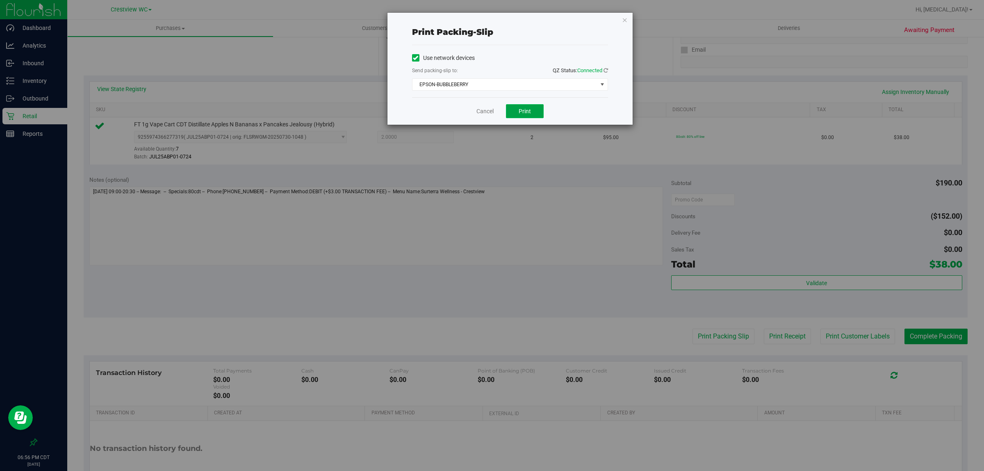
click at [491, 112] on span "Print" at bounding box center [525, 111] width 12 height 7
click at [481, 114] on link "Cancel" at bounding box center [485, 111] width 17 height 9
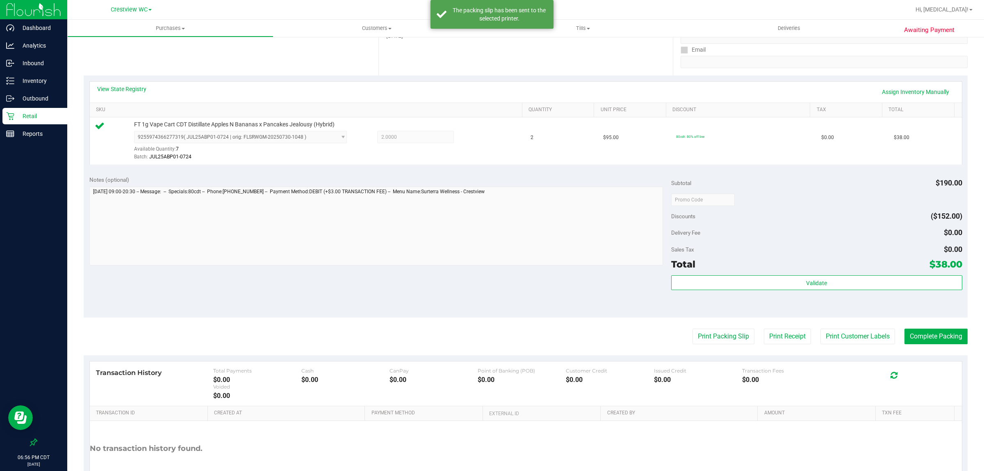
click at [475, 306] on div "Notes (optional) Subtotal $190.00 Discounts ($152.00) Delivery Fee $0.00 Sales …" at bounding box center [526, 244] width 884 height 148
click at [491, 336] on button "Complete Packing" at bounding box center [936, 337] width 63 height 16
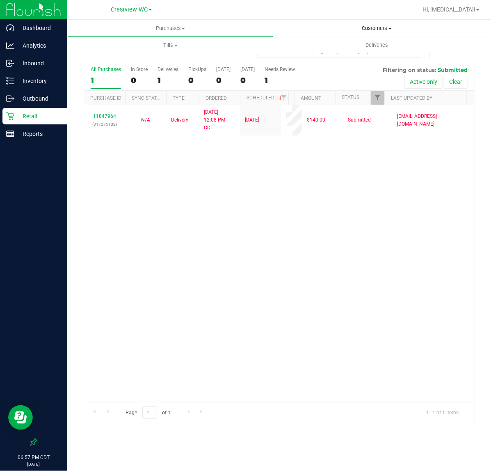
click at [370, 26] on span "Customers" at bounding box center [377, 28] width 206 height 7
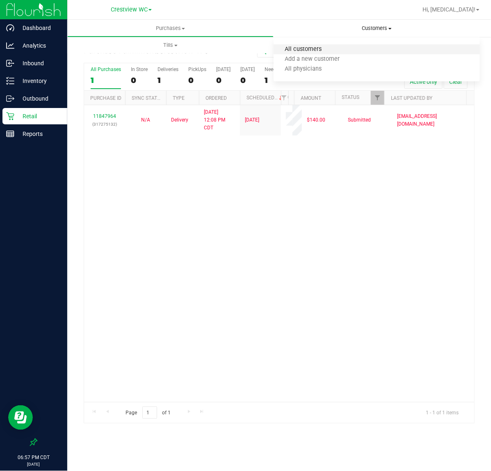
click at [304, 48] on span "All customers" at bounding box center [303, 49] width 59 height 7
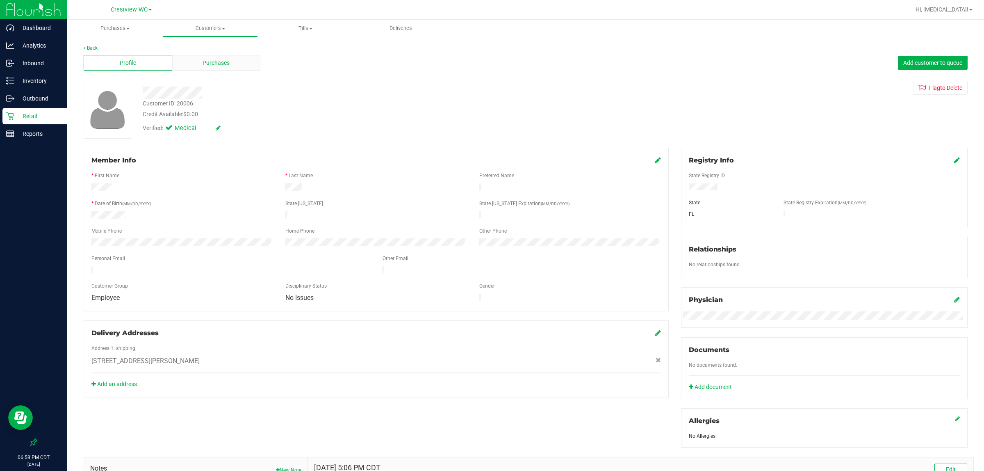
click at [240, 68] on div "Purchases" at bounding box center [216, 63] width 89 height 16
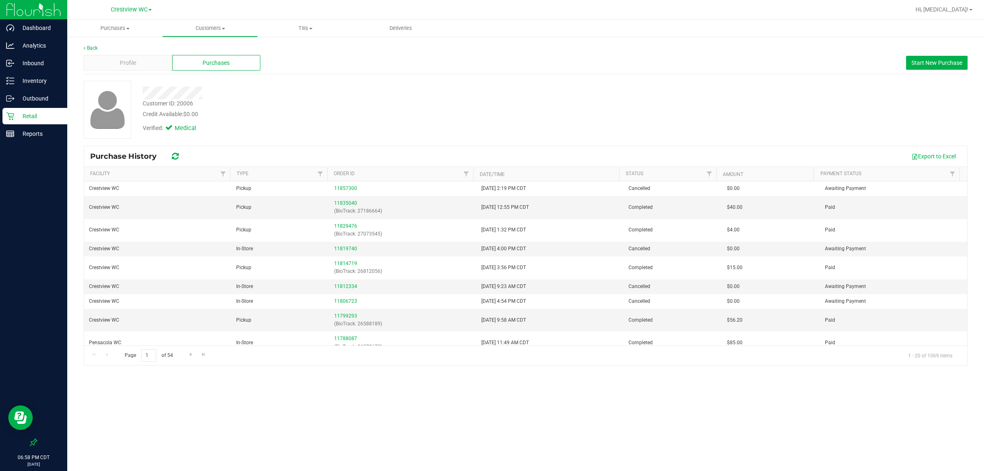
click at [403, 139] on div "Customer ID: 20006 Credit Available: $0.00 Verified: Medical" at bounding box center [526, 113] width 884 height 64
click at [491, 113] on div "Customer ID: 20006 Credit Available: $0.00 Verified: Medical" at bounding box center [526, 110] width 897 height 58
